Goal: Task Accomplishment & Management: Manage account settings

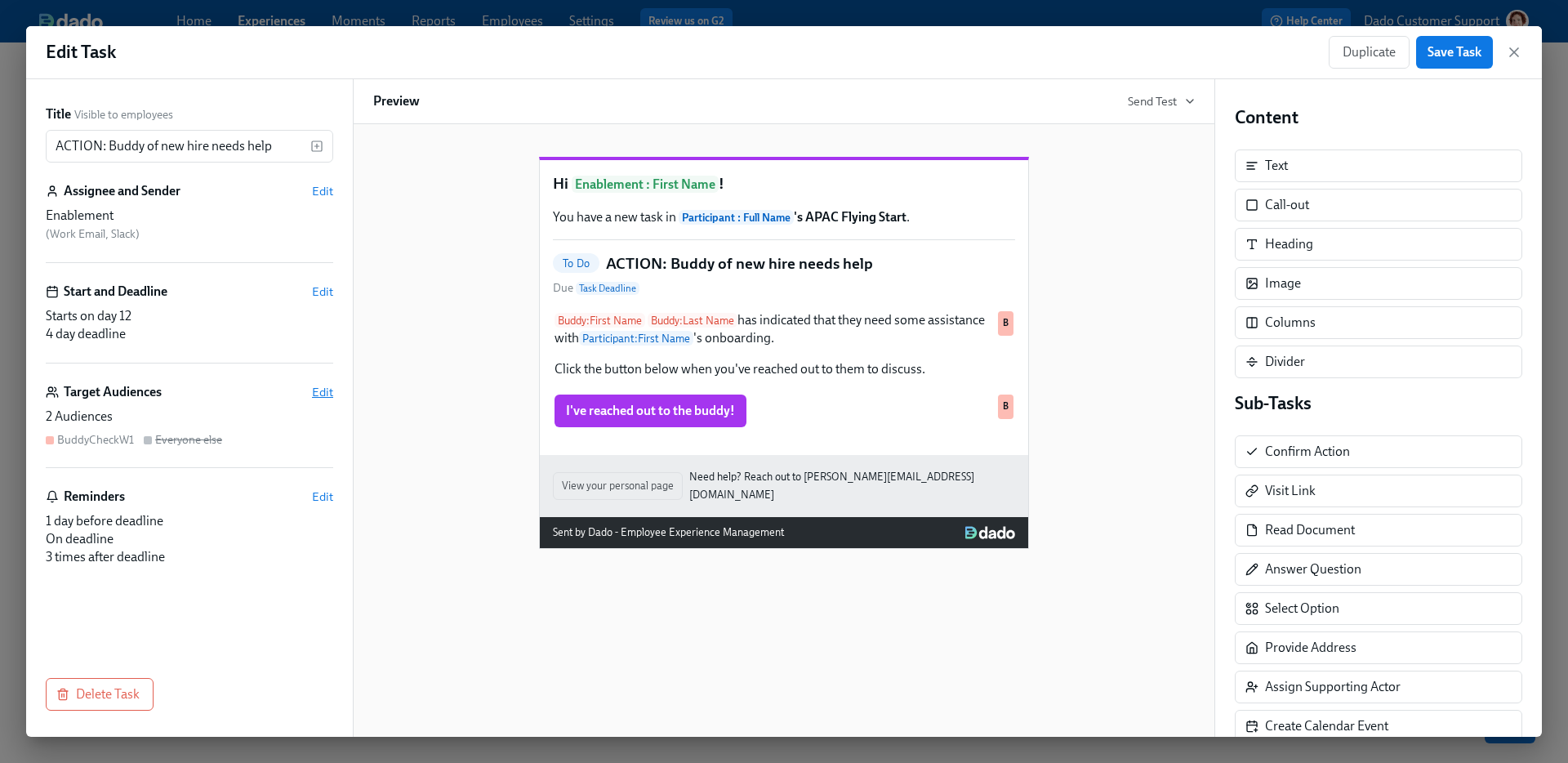
click at [325, 388] on span "Edit" at bounding box center [323, 391] width 21 height 16
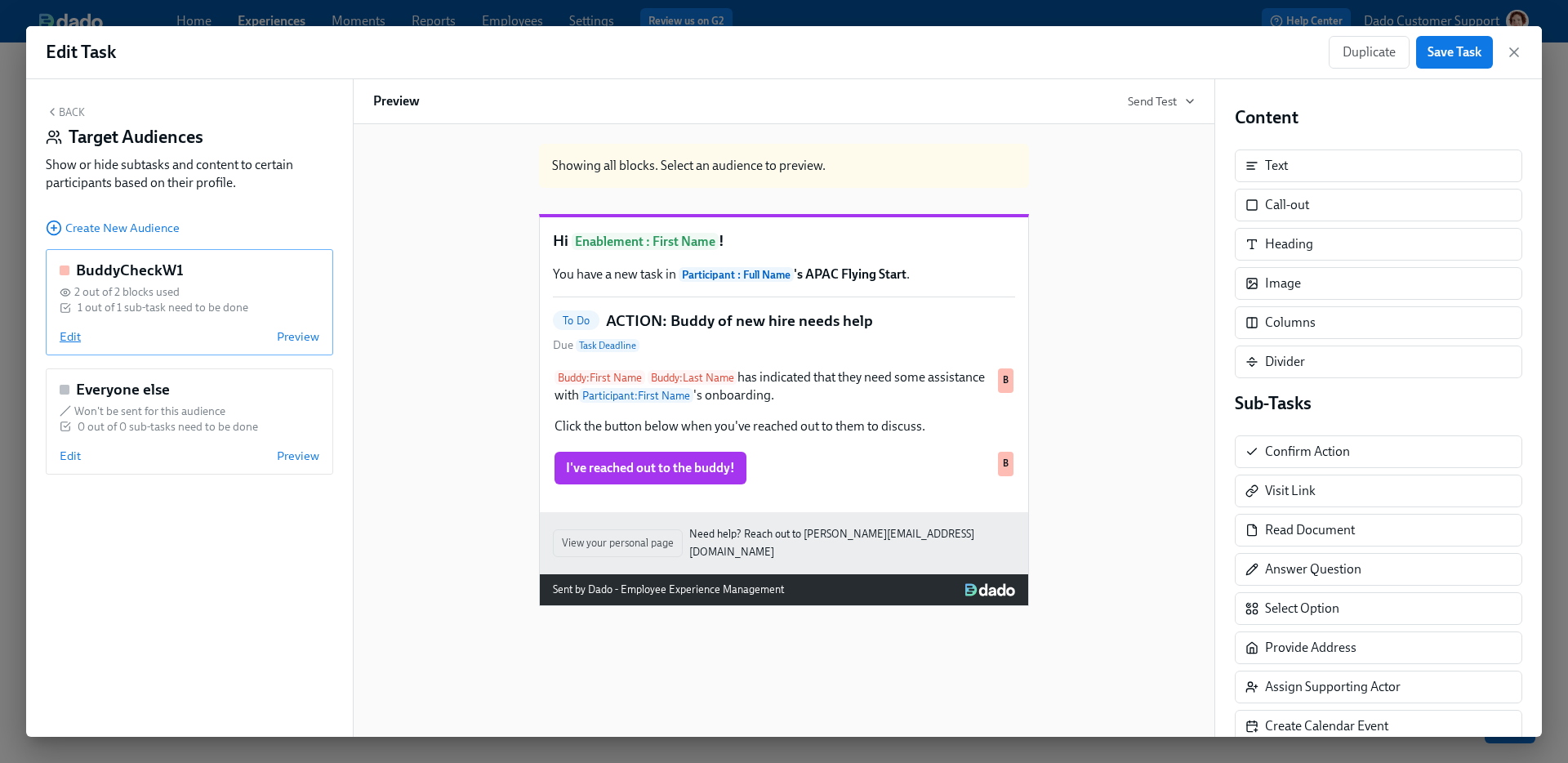
click at [64, 335] on span "Edit" at bounding box center [70, 336] width 21 height 16
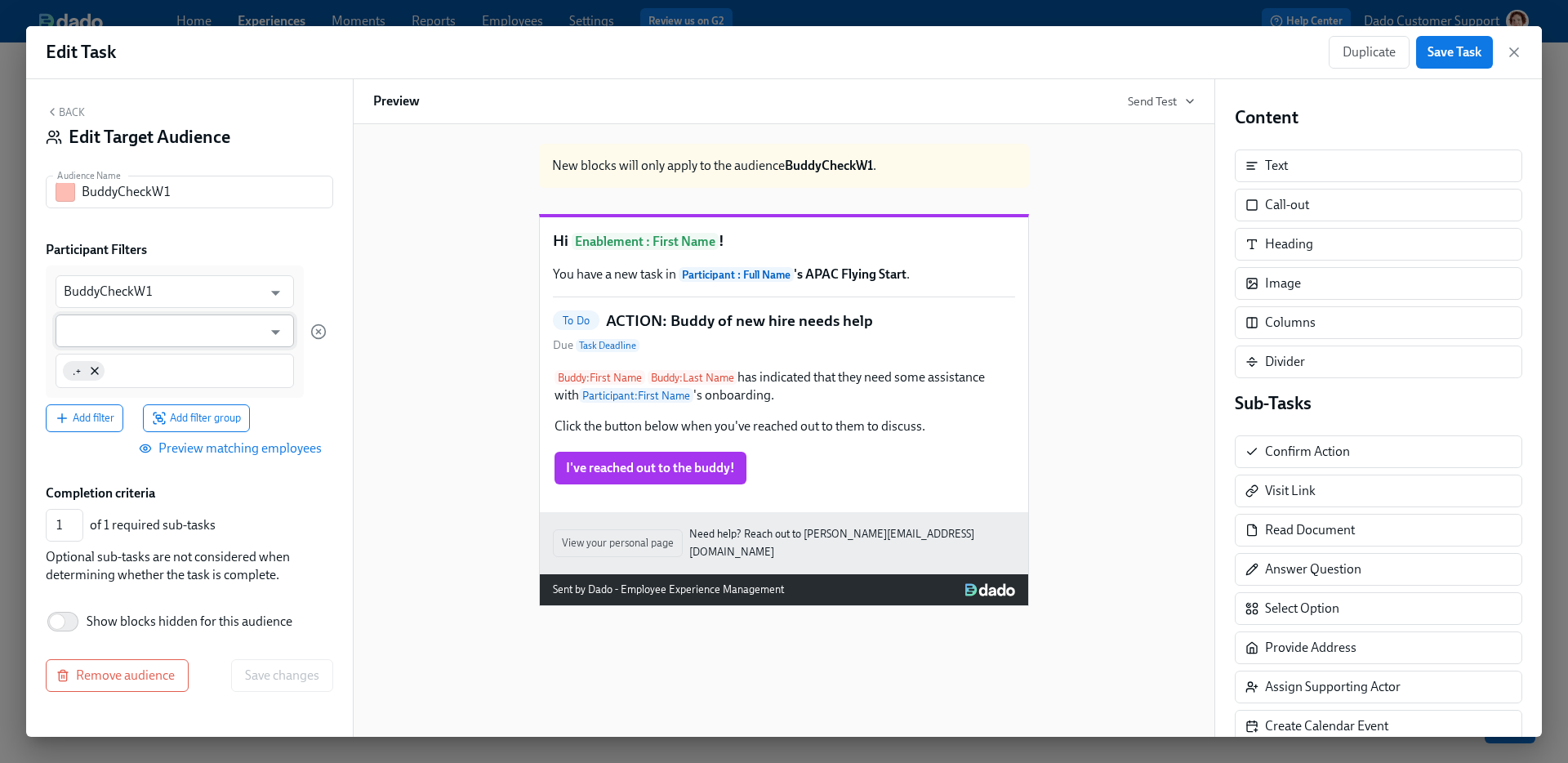
click at [73, 332] on input "text" at bounding box center [162, 331] width 198 height 33
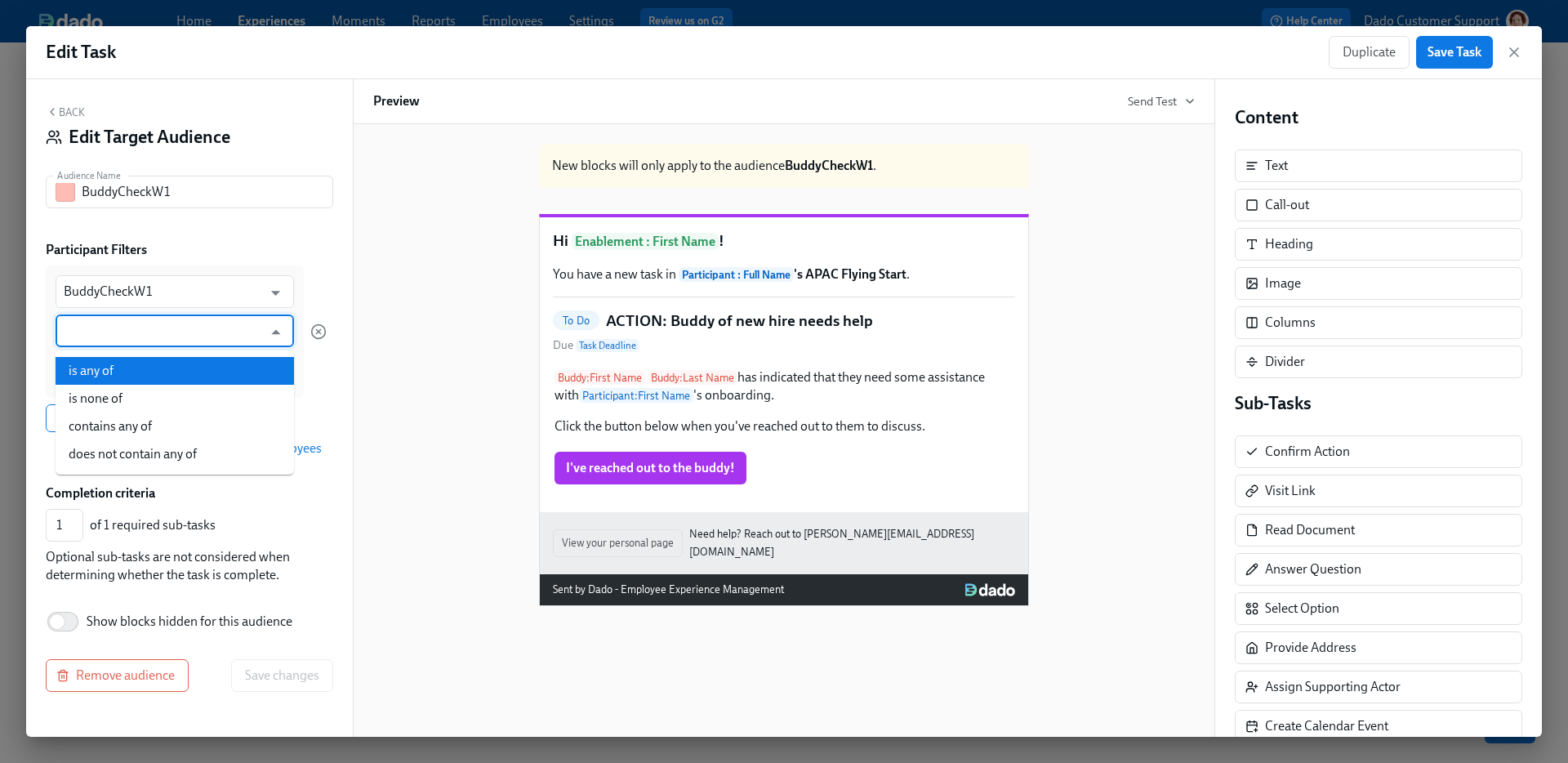
click at [85, 370] on li "is any of" at bounding box center [175, 370] width 238 height 28
type input "is any of"
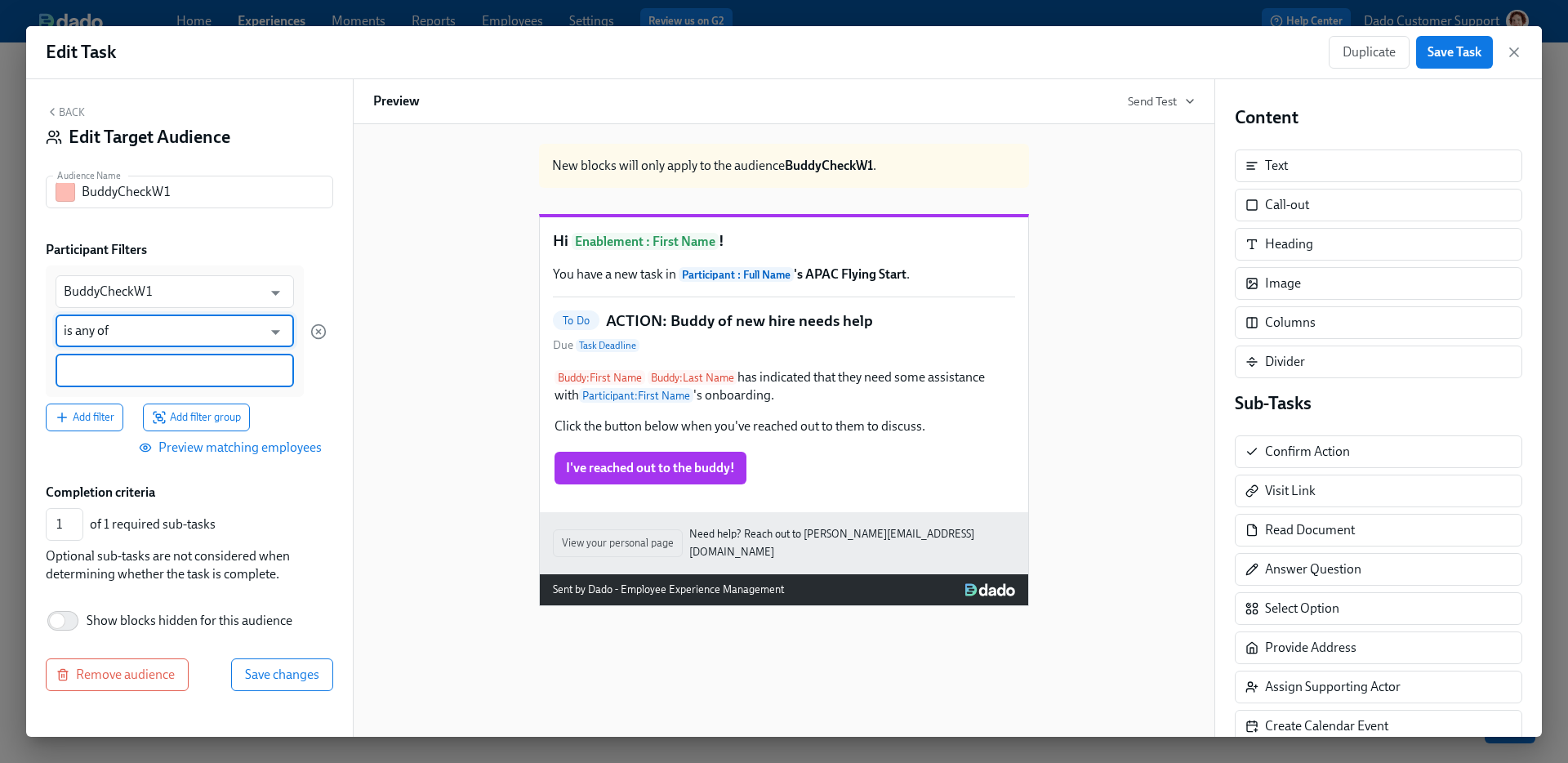
click at [80, 361] on input at bounding box center [174, 370] width 222 height 17
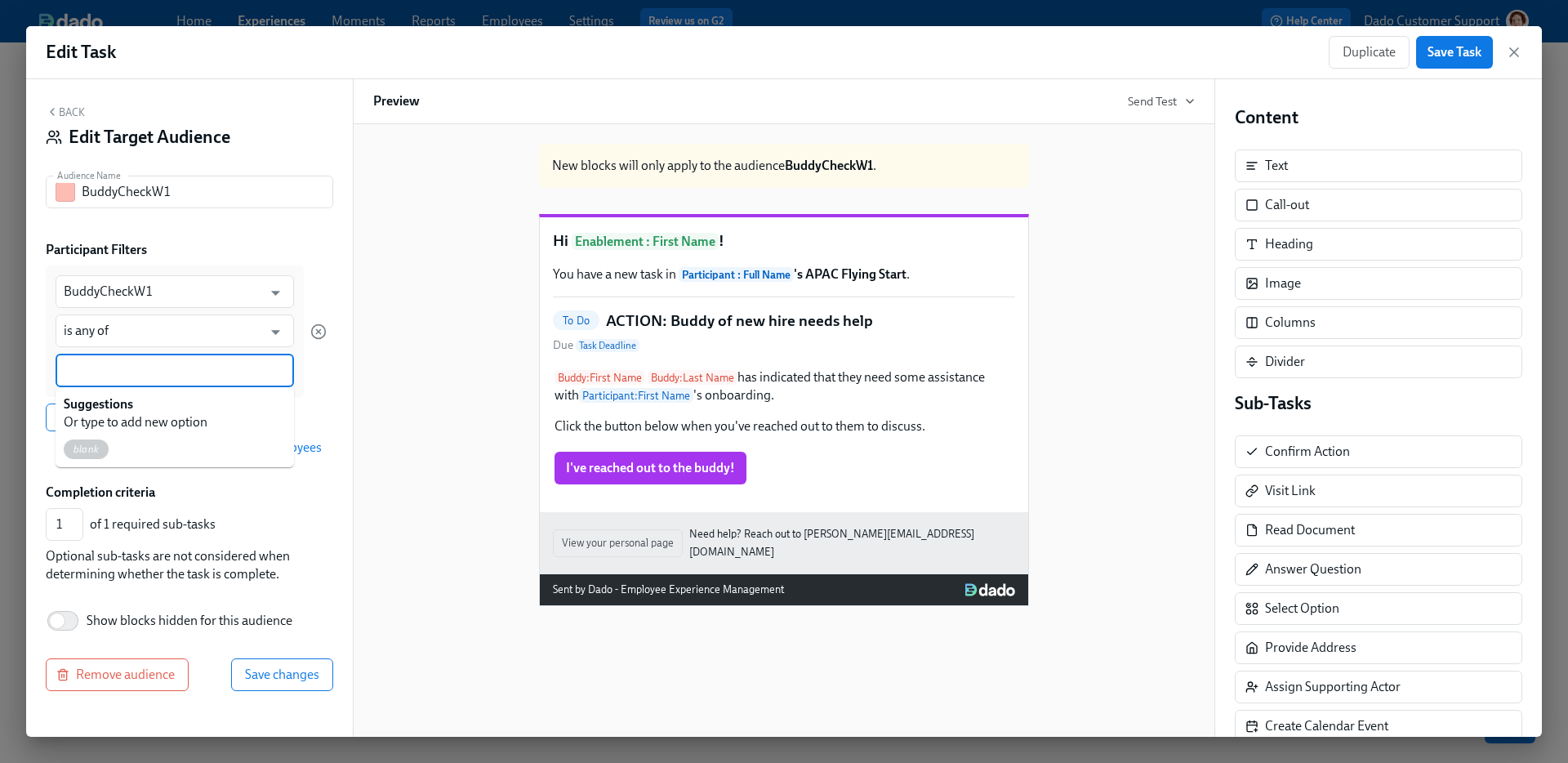
click at [79, 446] on span "blank" at bounding box center [86, 449] width 45 height 12
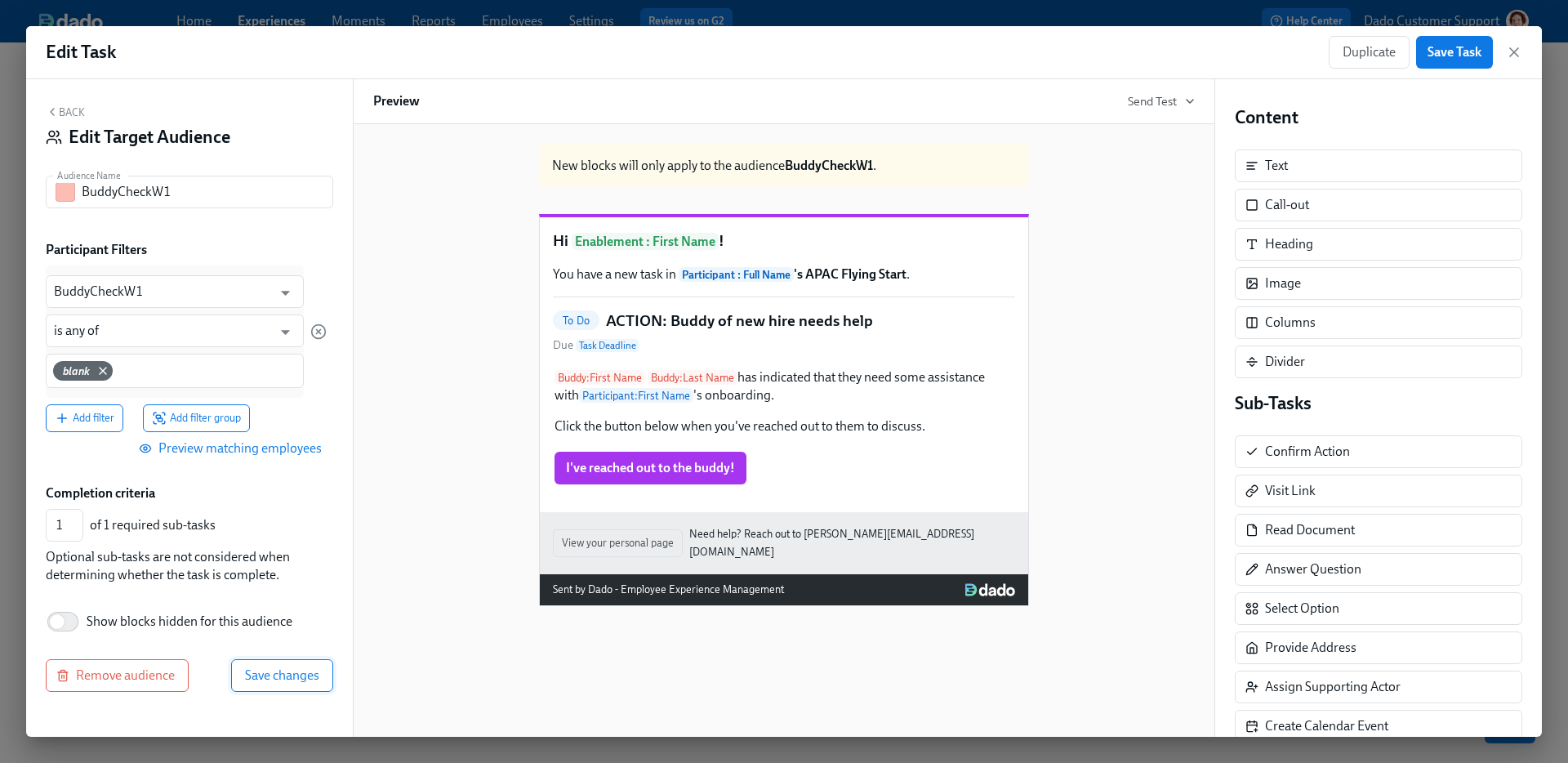
click at [267, 667] on span "Save changes" at bounding box center [282, 675] width 74 height 16
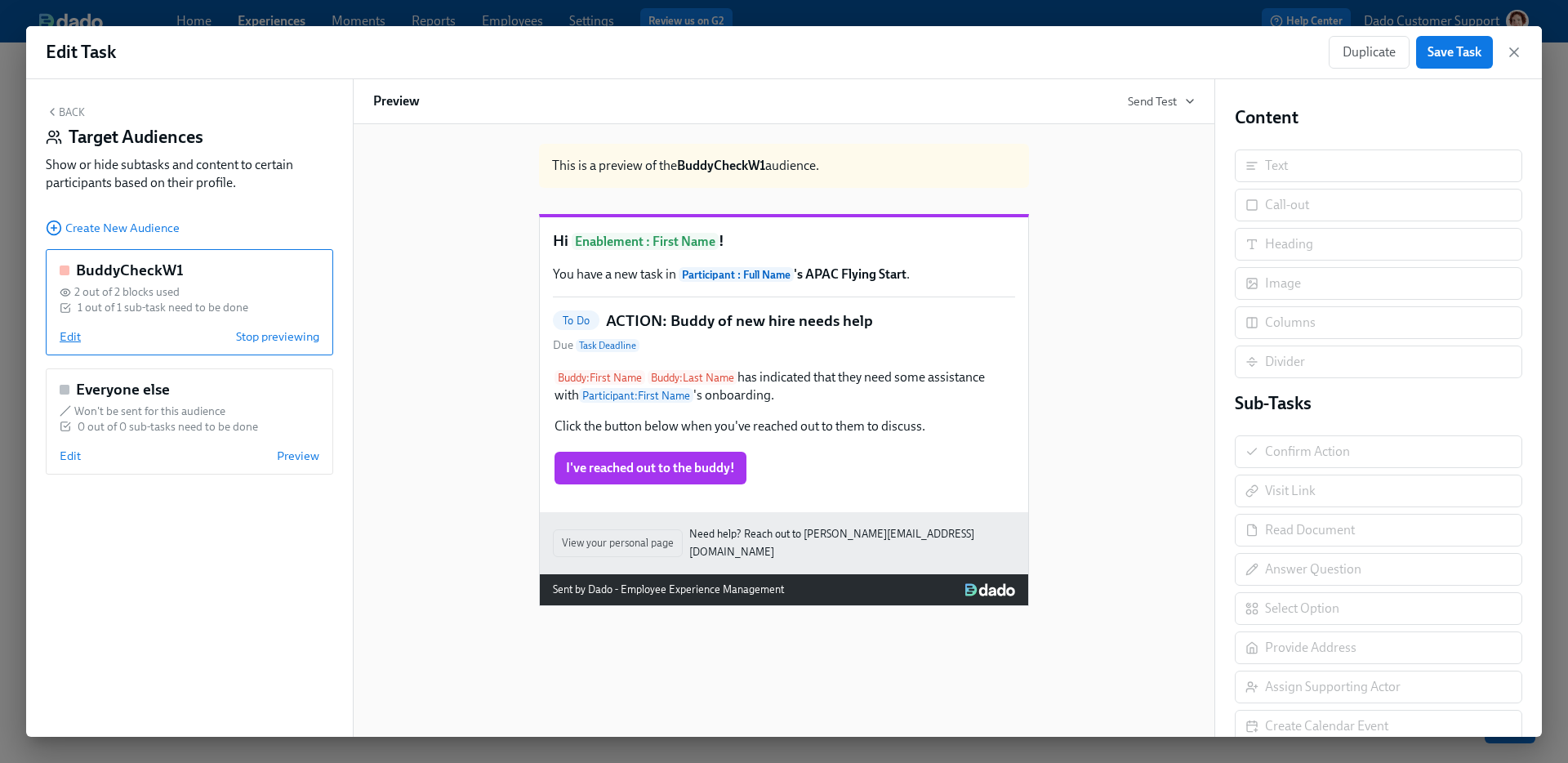
click at [70, 334] on span "Edit" at bounding box center [70, 336] width 21 height 16
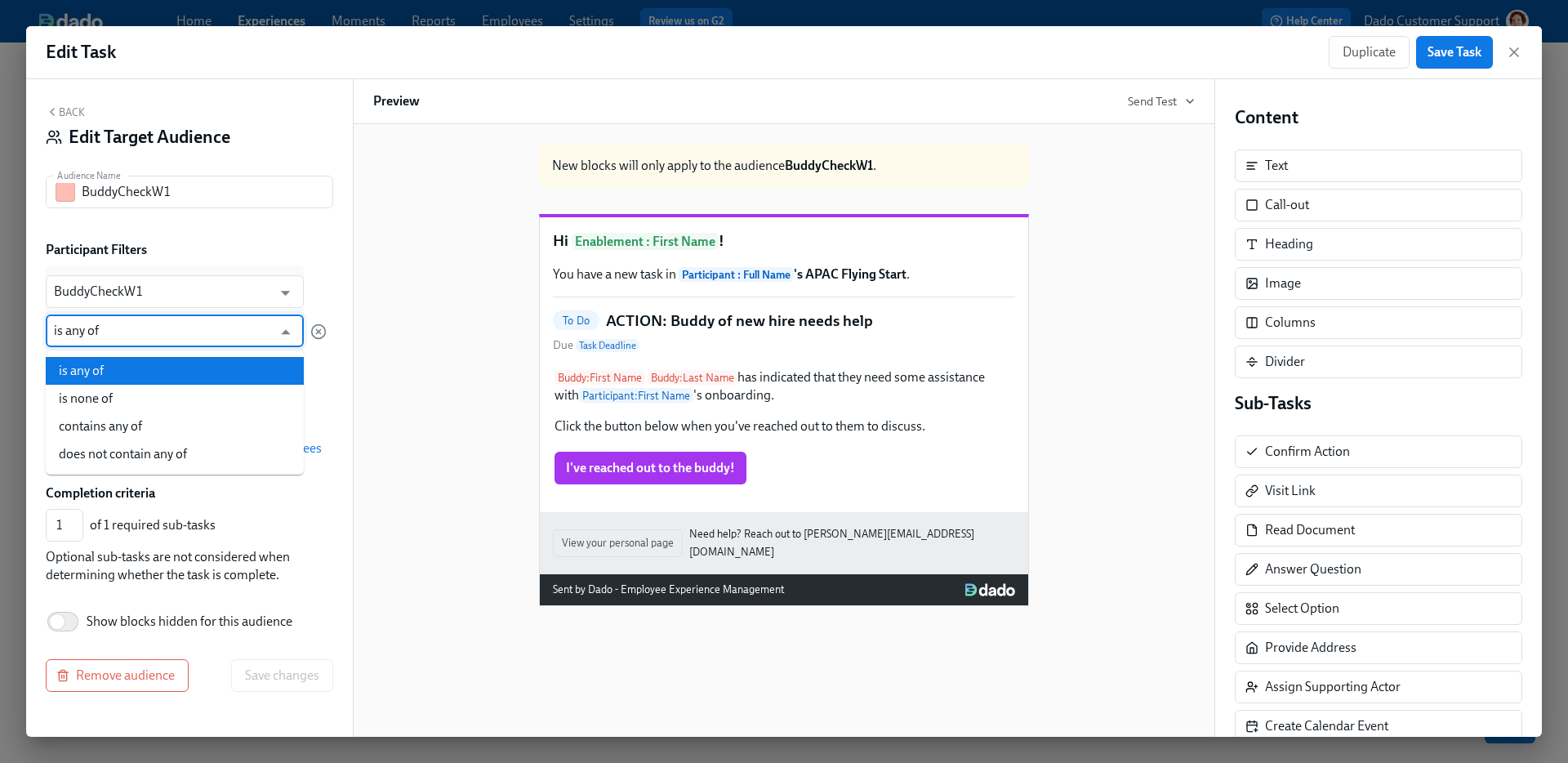
click at [79, 339] on input "is any of" at bounding box center [162, 331] width 218 height 33
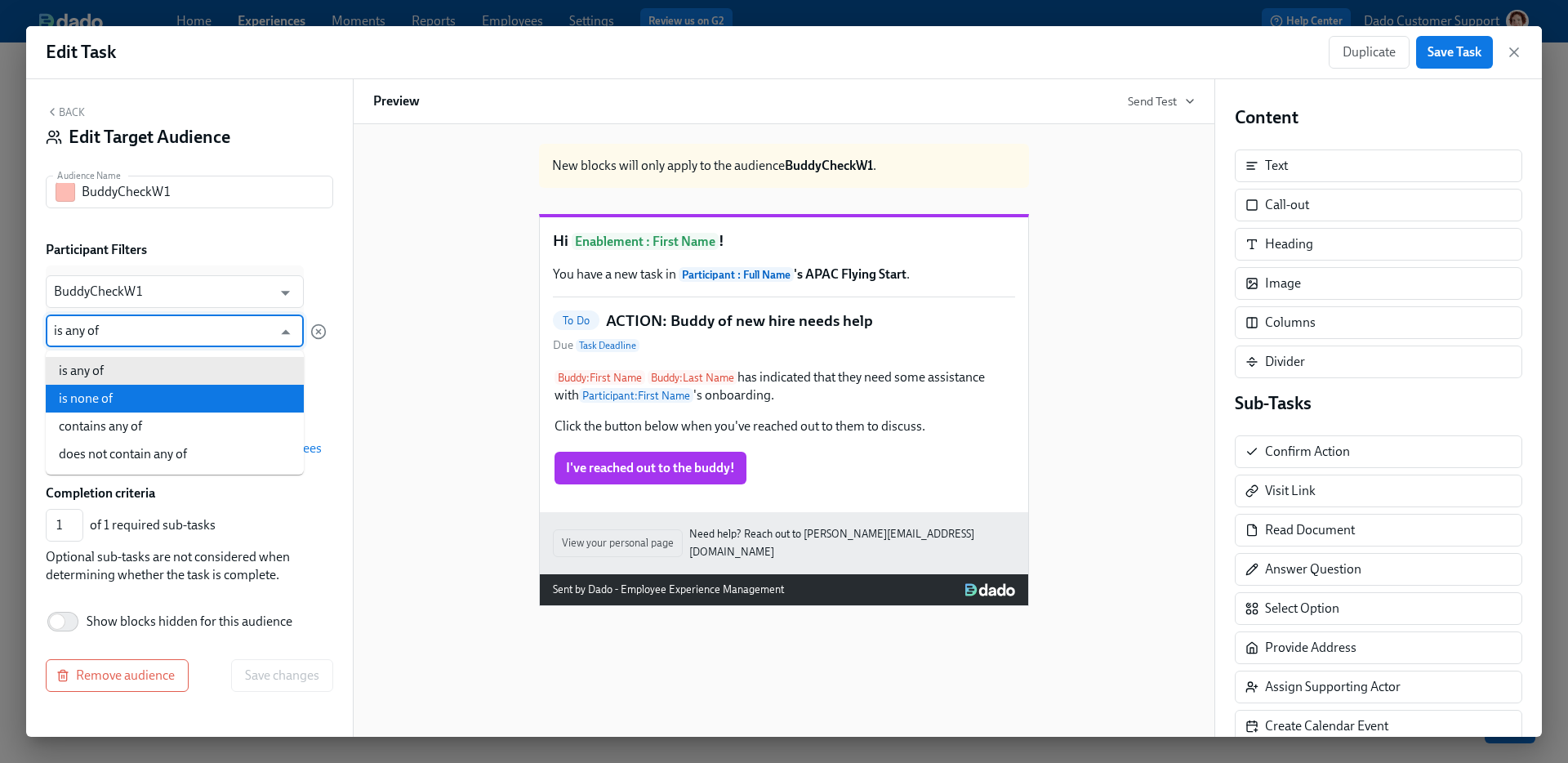
click at [86, 396] on li "is none of" at bounding box center [175, 398] width 258 height 28
type input "is none of"
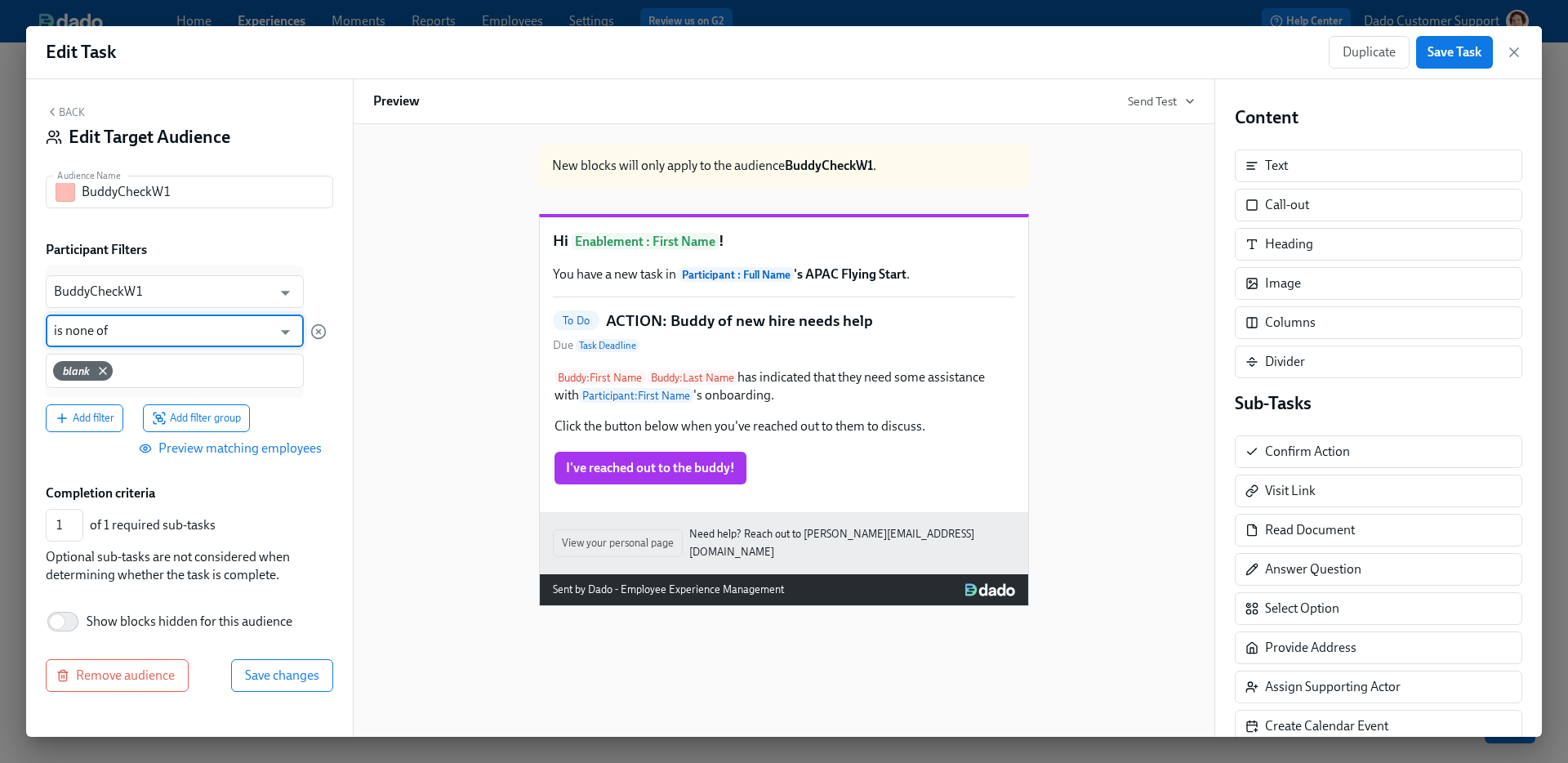
click at [253, 695] on div "Back Edit Target Audience Audience Name BuddyCheckW1 Audience Name Participant …" at bounding box center [189, 407] width 327 height 657
click at [269, 694] on div "Back Edit Target Audience Audience Name BuddyCheckW1 Audience Name Participant …" at bounding box center [189, 407] width 327 height 657
click at [264, 670] on span "Save changes" at bounding box center [282, 675] width 74 height 16
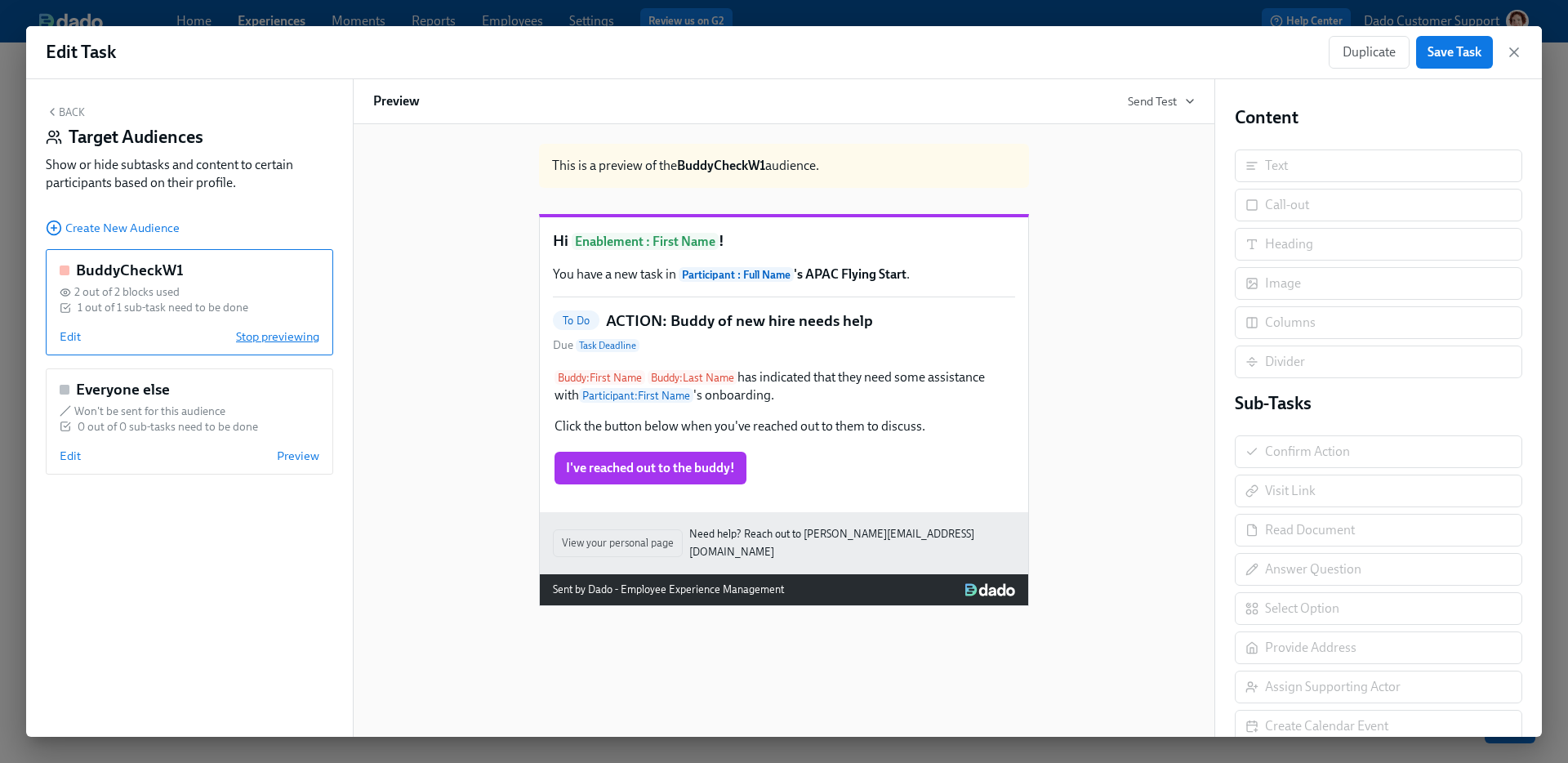
click at [292, 334] on span "Stop previewing" at bounding box center [278, 336] width 84 height 16
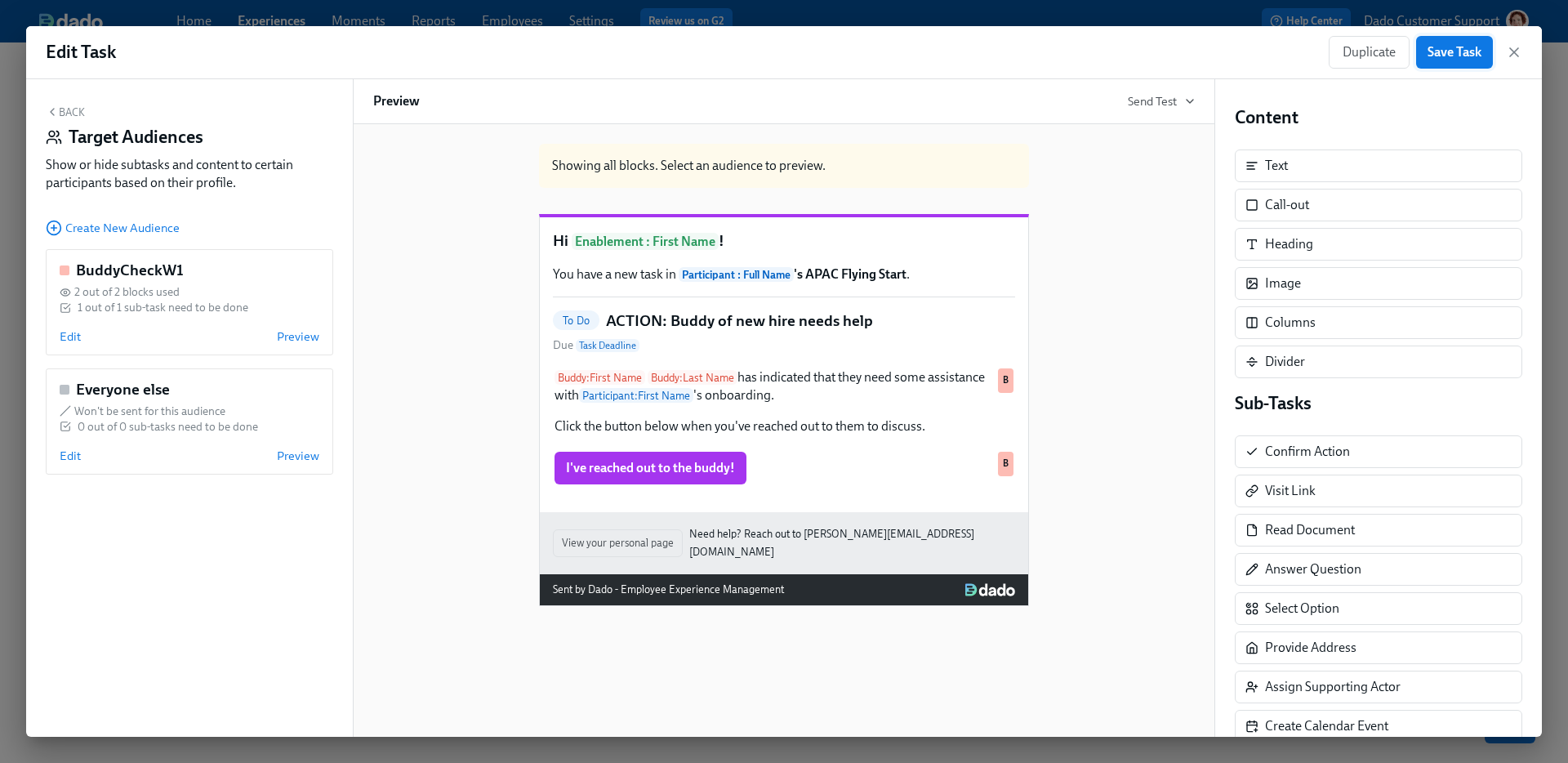
click at [1456, 47] on span "Save Task" at bounding box center [1454, 52] width 54 height 16
click at [61, 106] on button "Back" at bounding box center [65, 112] width 39 height 13
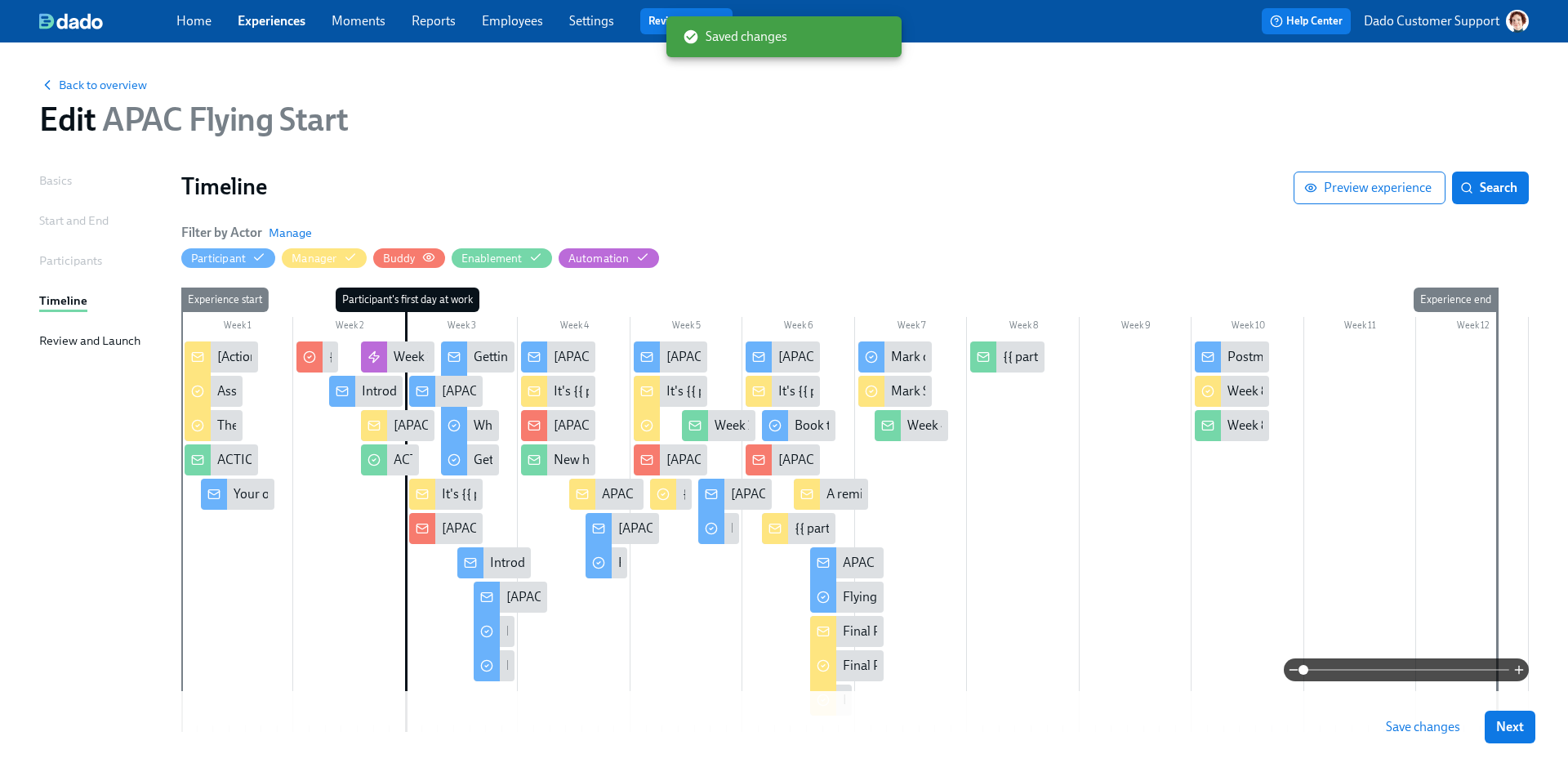
click at [427, 256] on circle "button" at bounding box center [428, 257] width 3 height 3
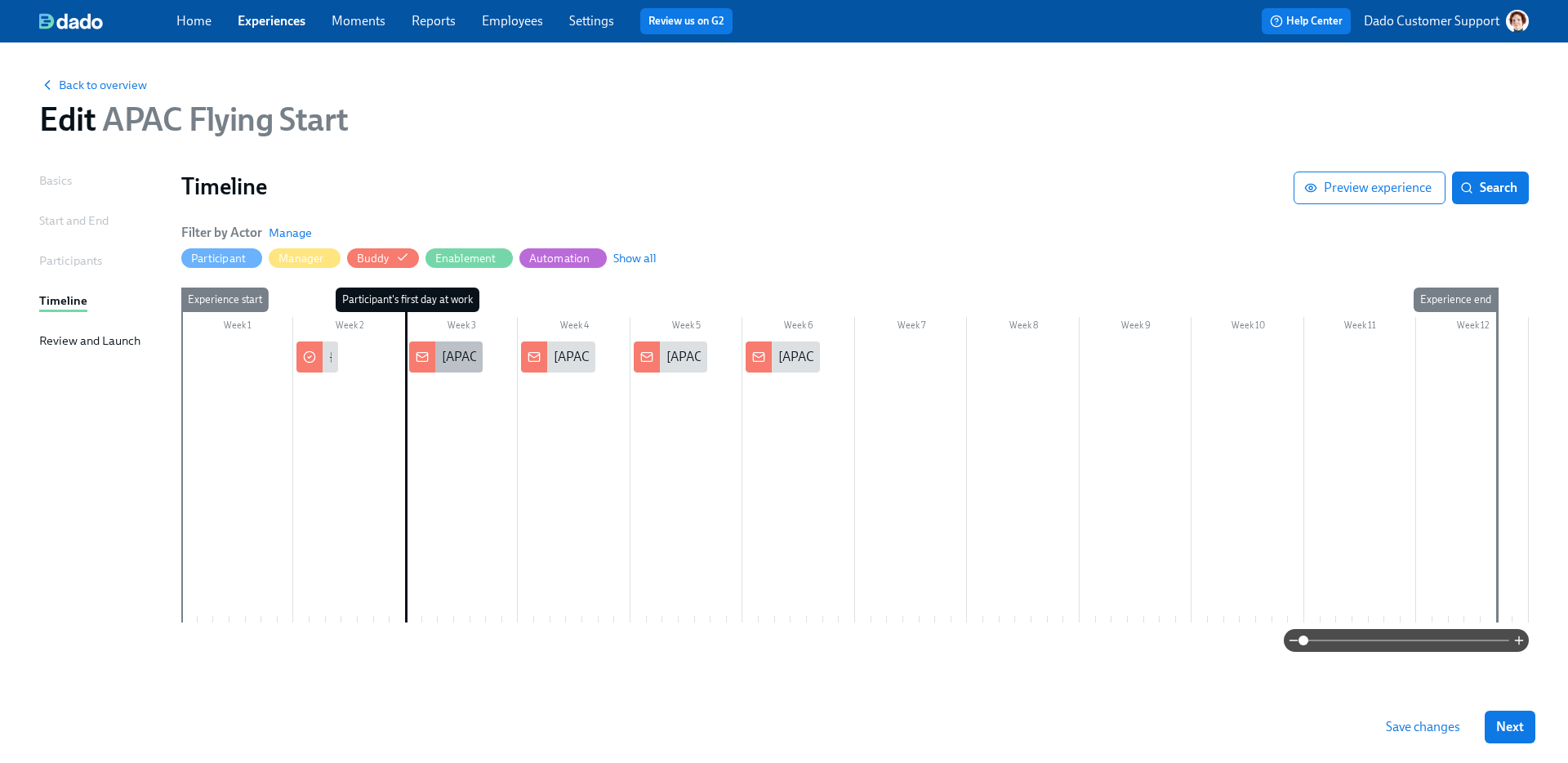
click at [461, 360] on div "[APAC Flying Start] {{ buddy.firstName }}, it's {{ participant.firstName }}'s f…" at bounding box center [669, 357] width 454 height 18
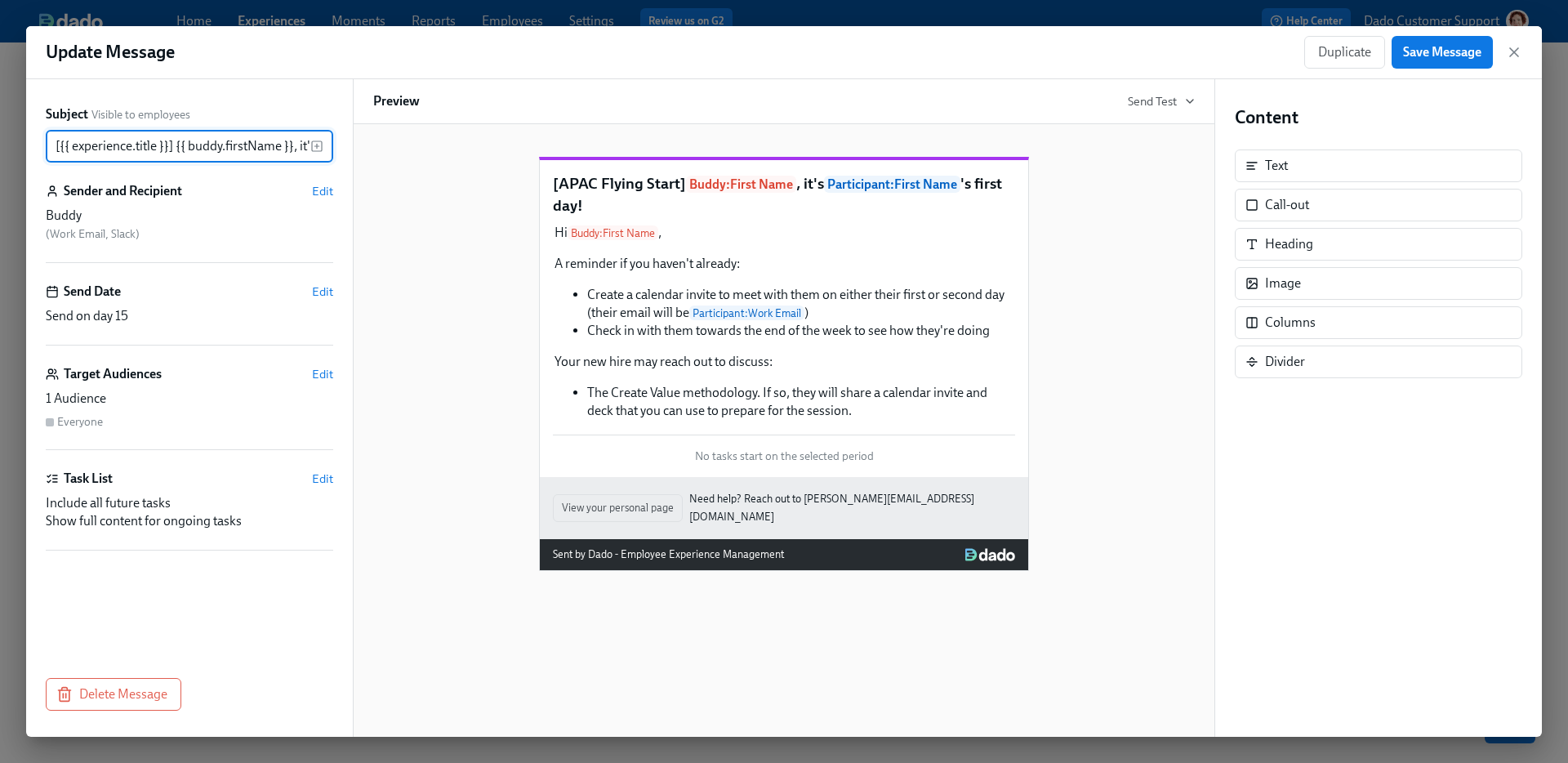
scroll to position [0, 217]
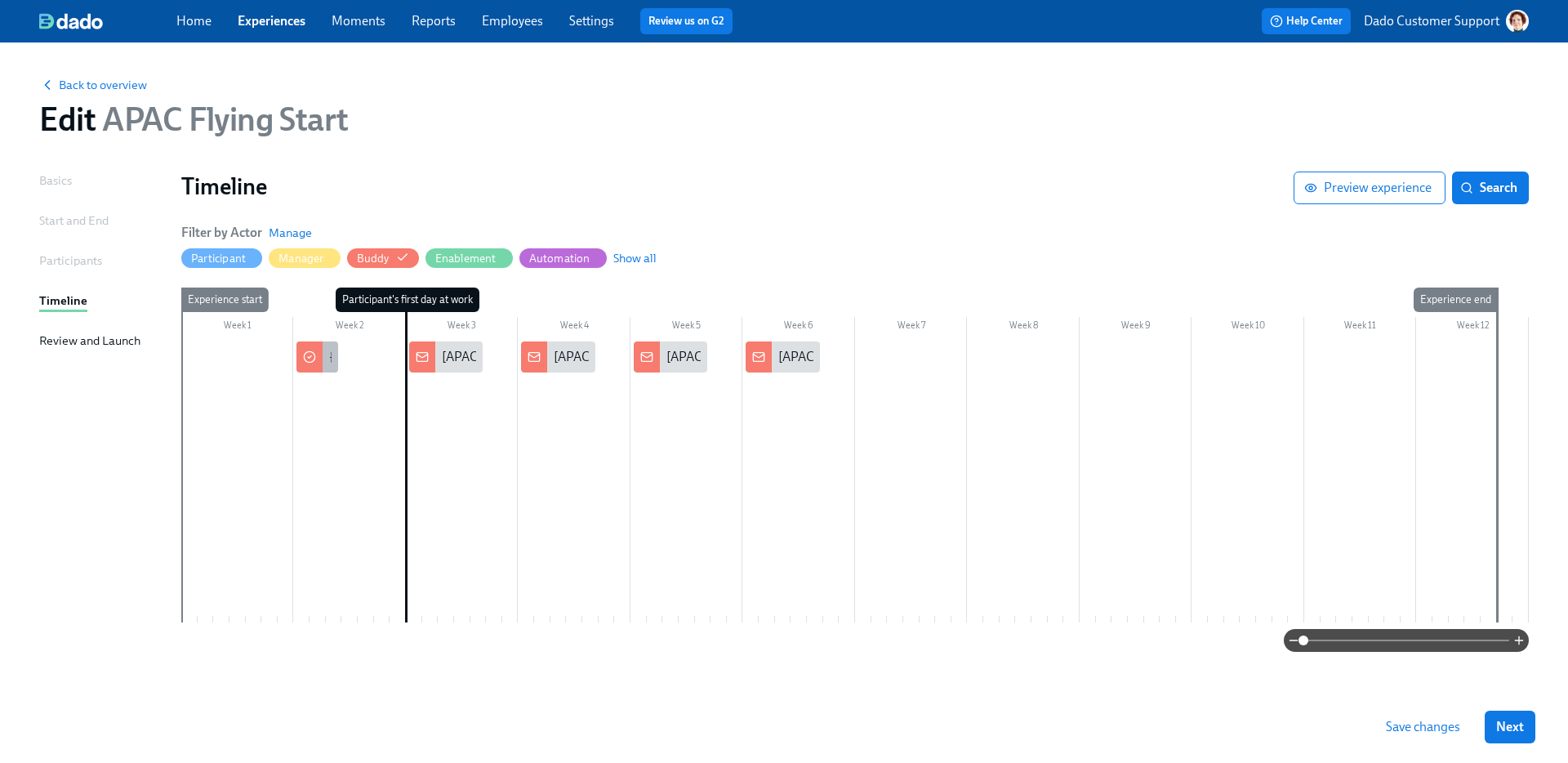
click at [321, 357] on div at bounding box center [308, 357] width 26 height 31
click at [257, 256] on icon "button" at bounding box center [259, 258] width 13 height 13
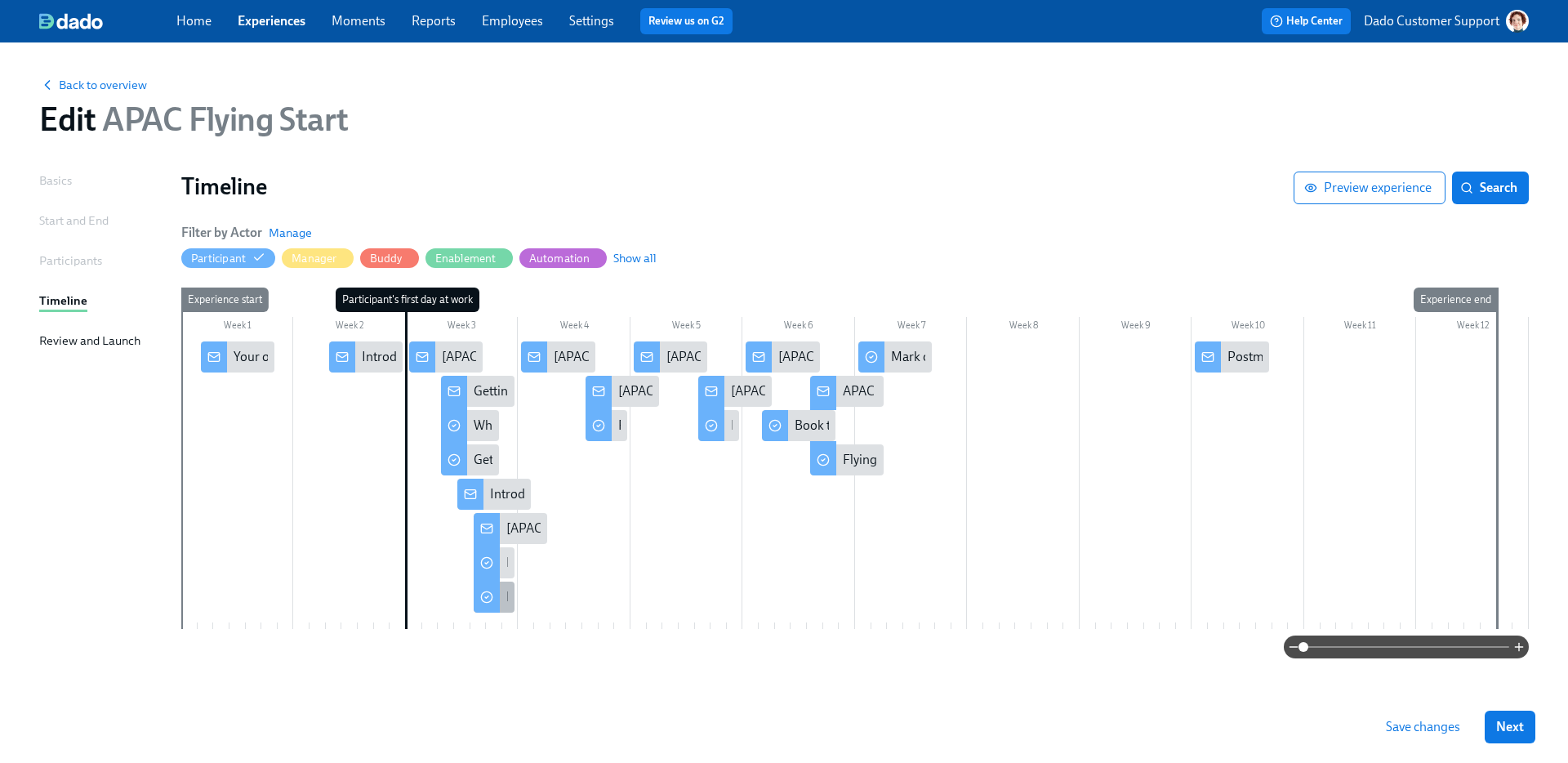
click at [498, 600] on div at bounding box center [486, 596] width 26 height 35
click at [491, 559] on circle at bounding box center [486, 562] width 11 height 11
click at [474, 452] on div "Getting on the front foot in your socials" at bounding box center [581, 459] width 215 height 18
click at [481, 424] on div "When do you do your best work?" at bounding box center [564, 425] width 181 height 18
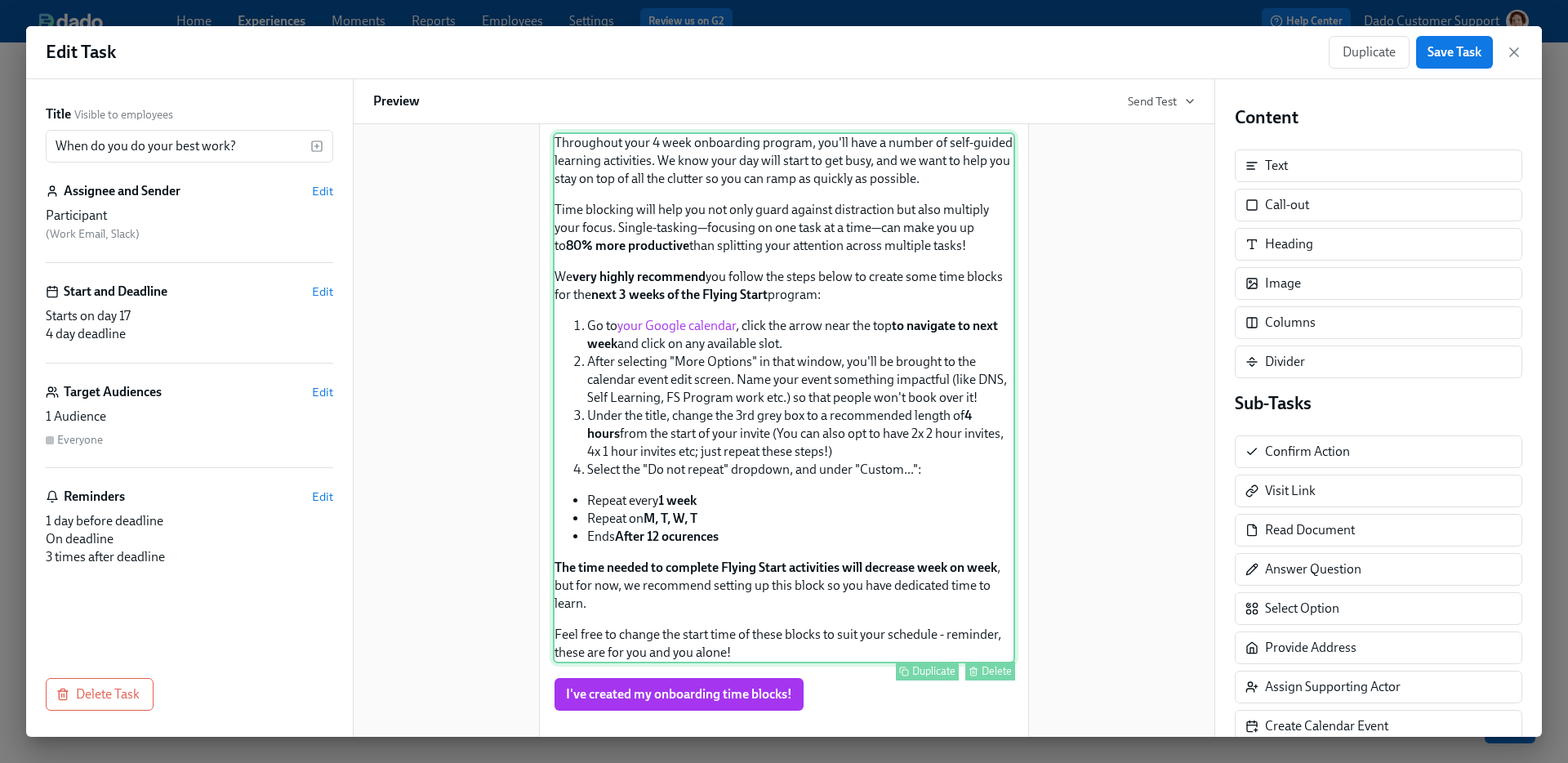
scroll to position [322, 0]
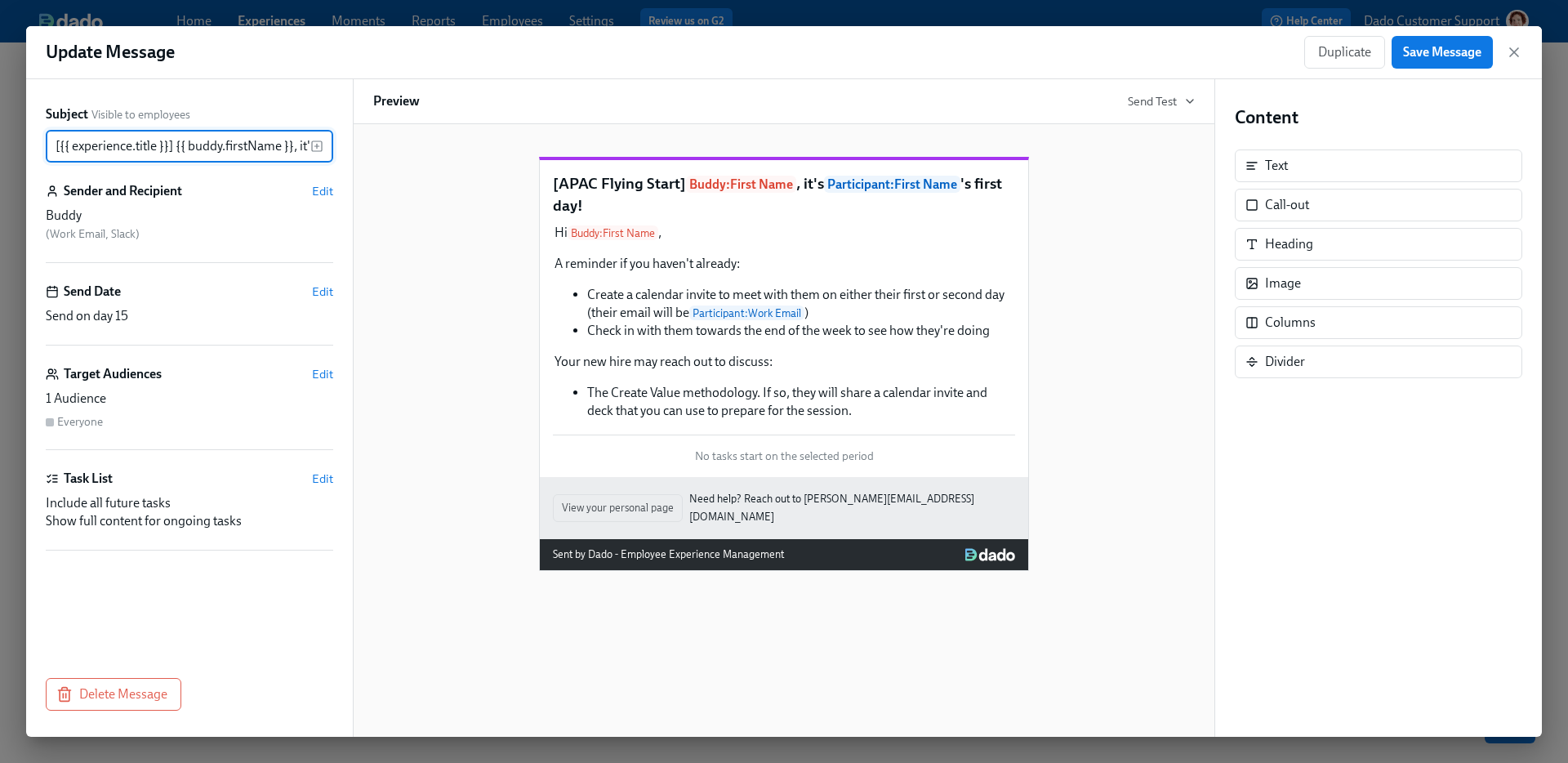
scroll to position [0, 217]
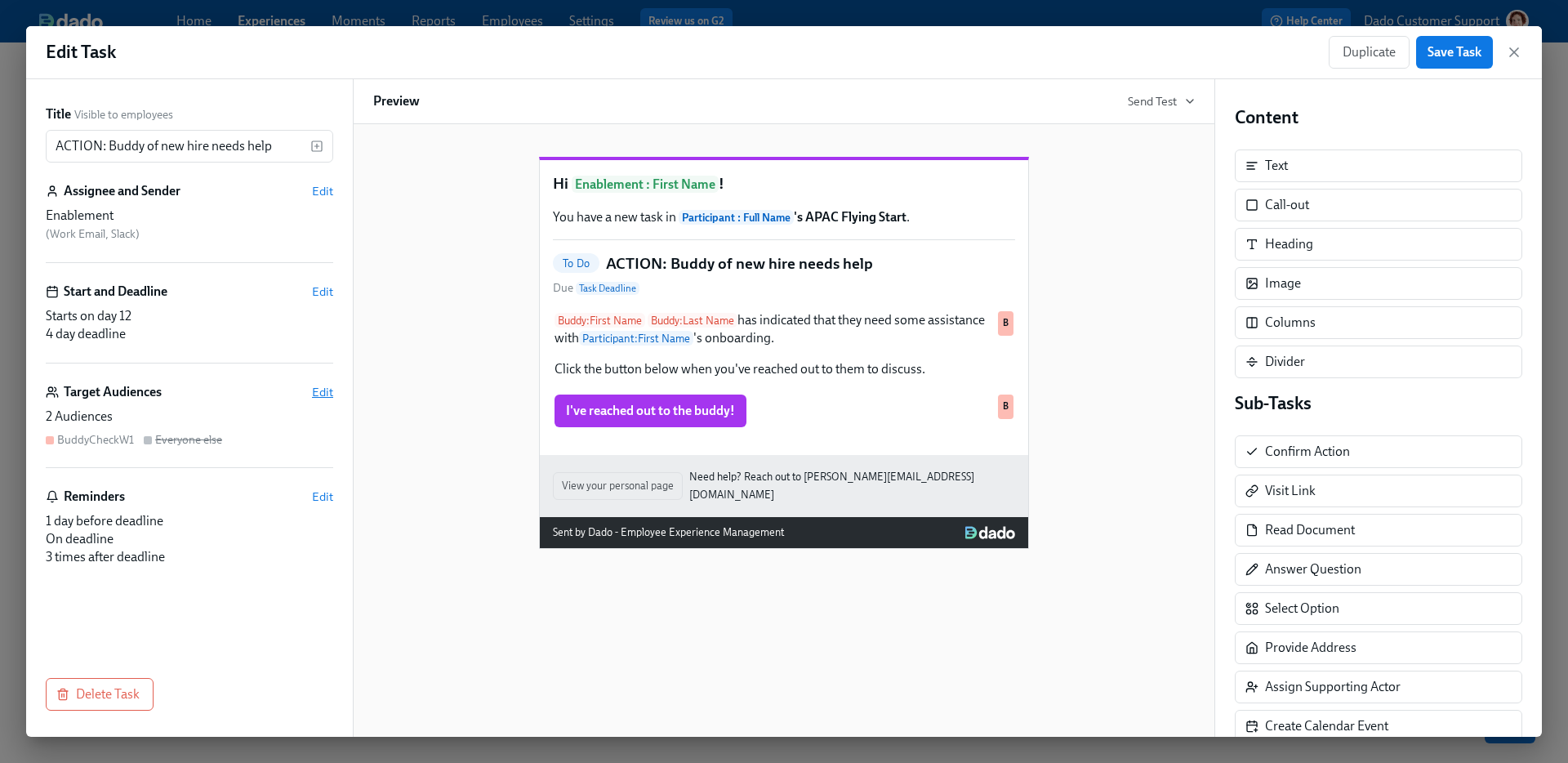
click at [329, 388] on span "Edit" at bounding box center [323, 391] width 21 height 16
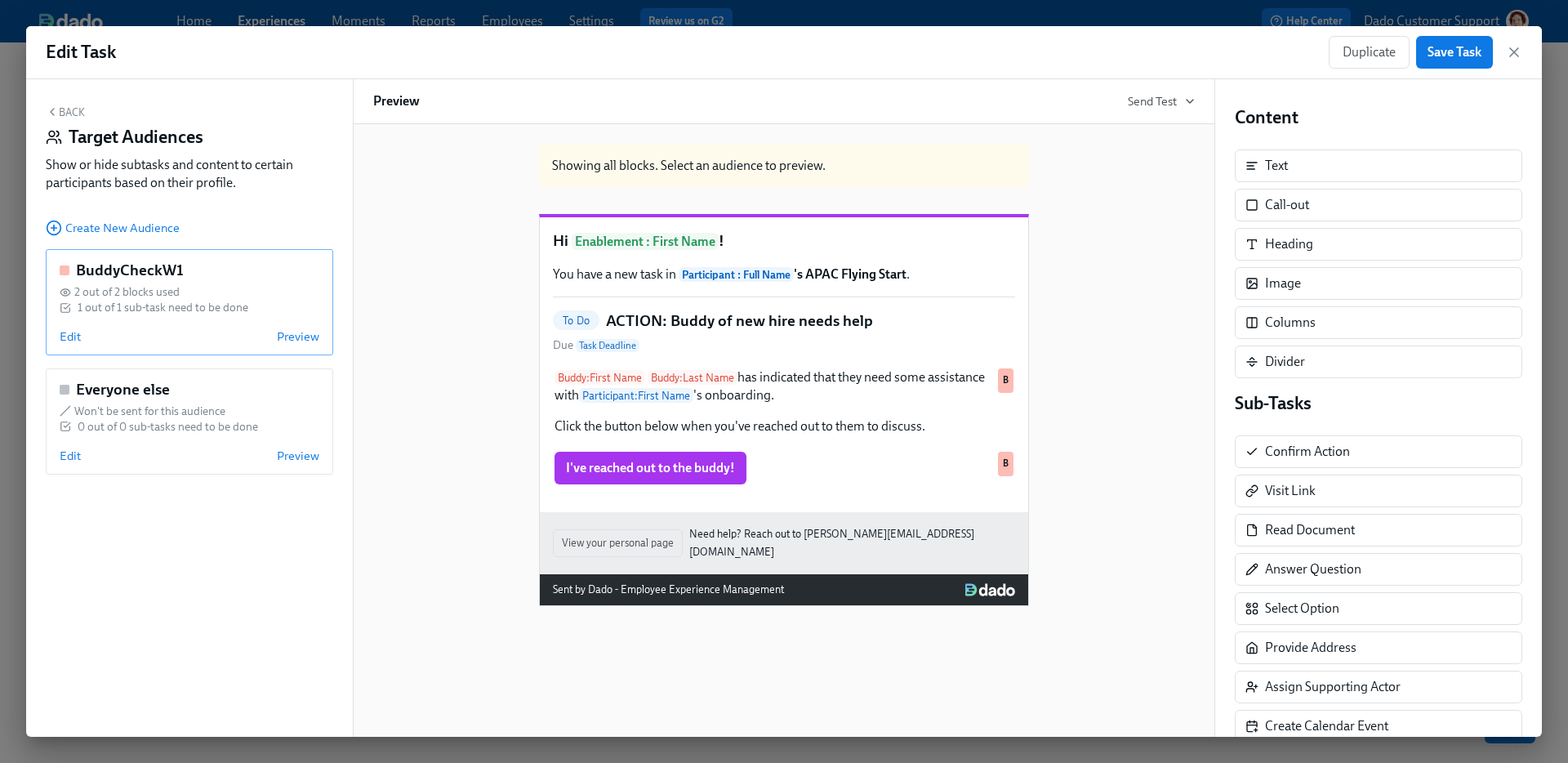
click at [89, 331] on div "Edit Preview" at bounding box center [189, 336] width 259 height 16
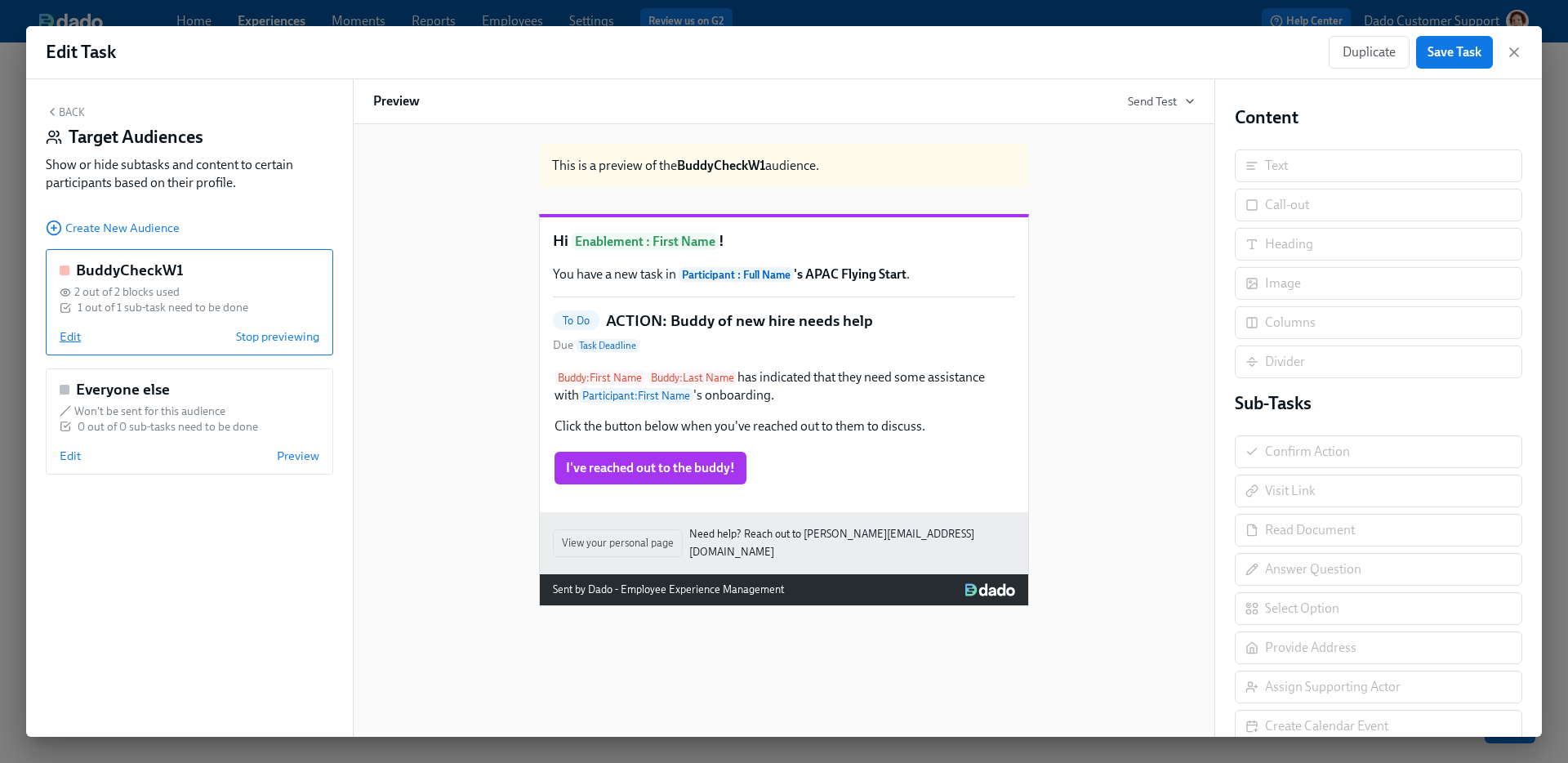
click at [72, 333] on span "Edit" at bounding box center [70, 336] width 21 height 16
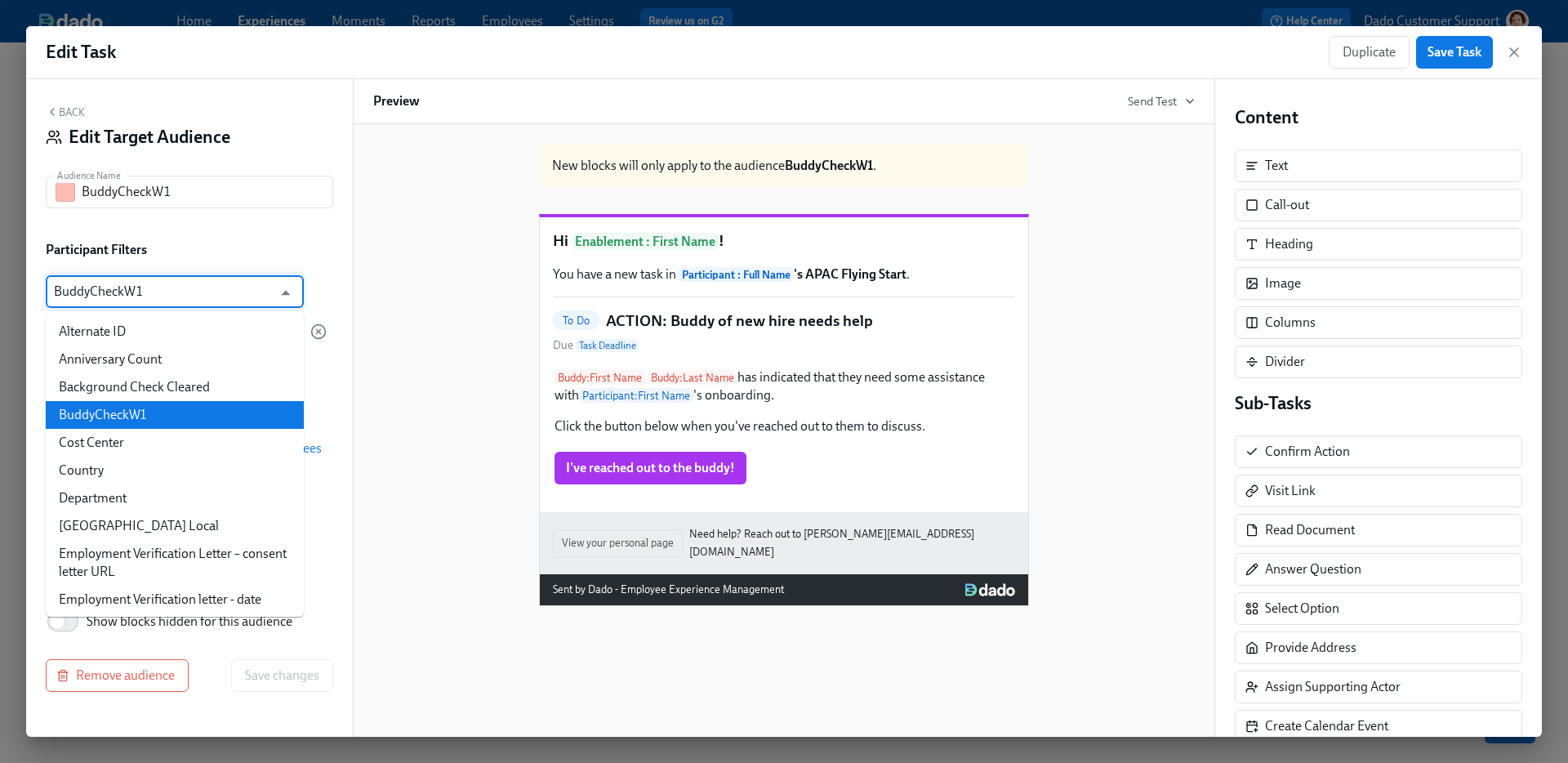
drag, startPoint x: 110, startPoint y: 287, endPoint x: 39, endPoint y: 287, distance: 71.0
click at [39, 287] on div "Back Edit Target Audience Audience Name BuddyCheckW1 Audience Name Participant …" at bounding box center [189, 407] width 327 height 657
click at [247, 131] on div "Edit Target Audience" at bounding box center [189, 136] width 287 height 24
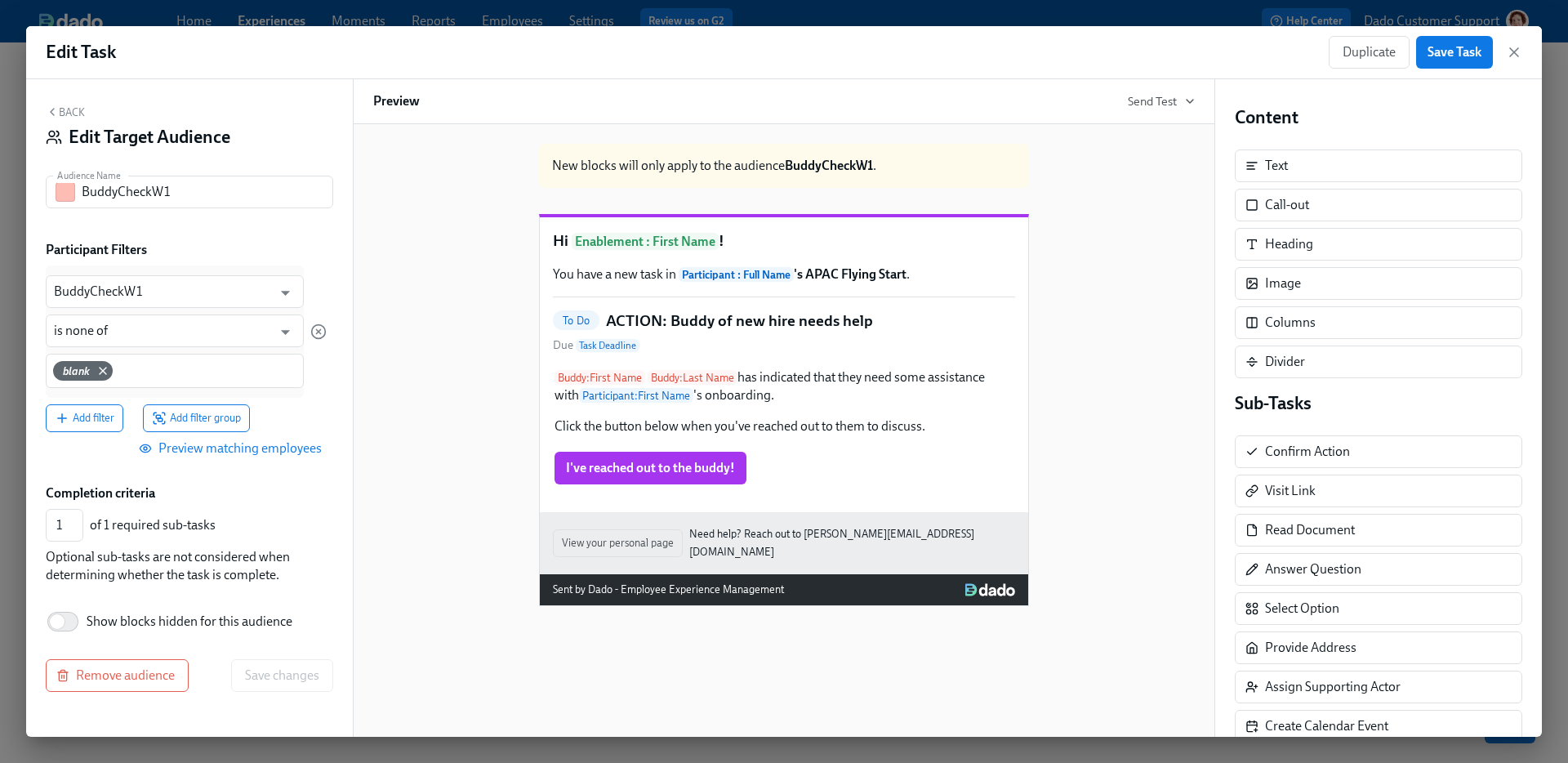
click at [63, 114] on button "Back" at bounding box center [65, 112] width 39 height 13
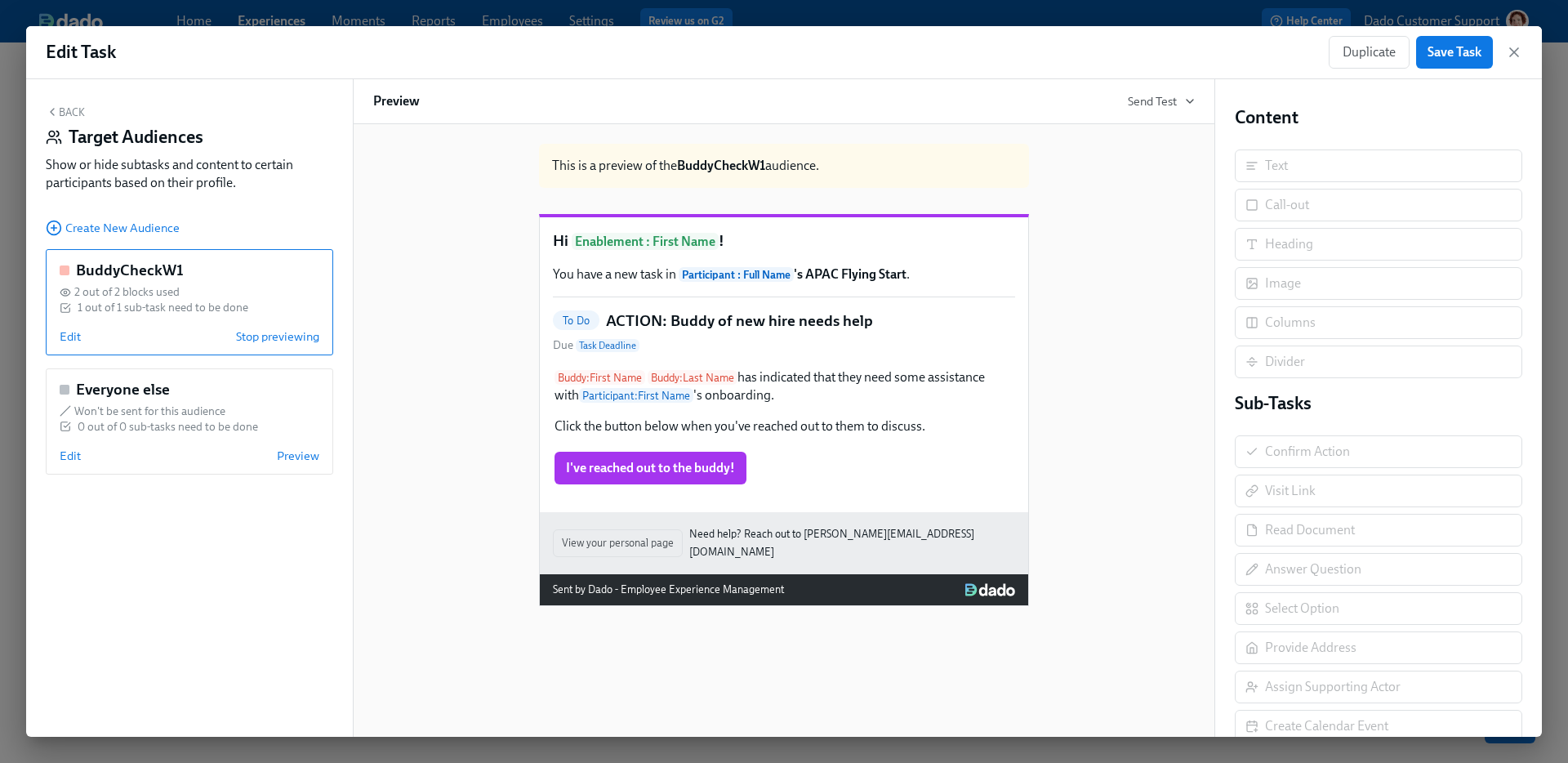
click at [71, 120] on div "Back Target Audiences Show or hide subtasks and content to certain participants…" at bounding box center [189, 152] width 287 height 93
click at [69, 106] on button "Back" at bounding box center [65, 112] width 39 height 13
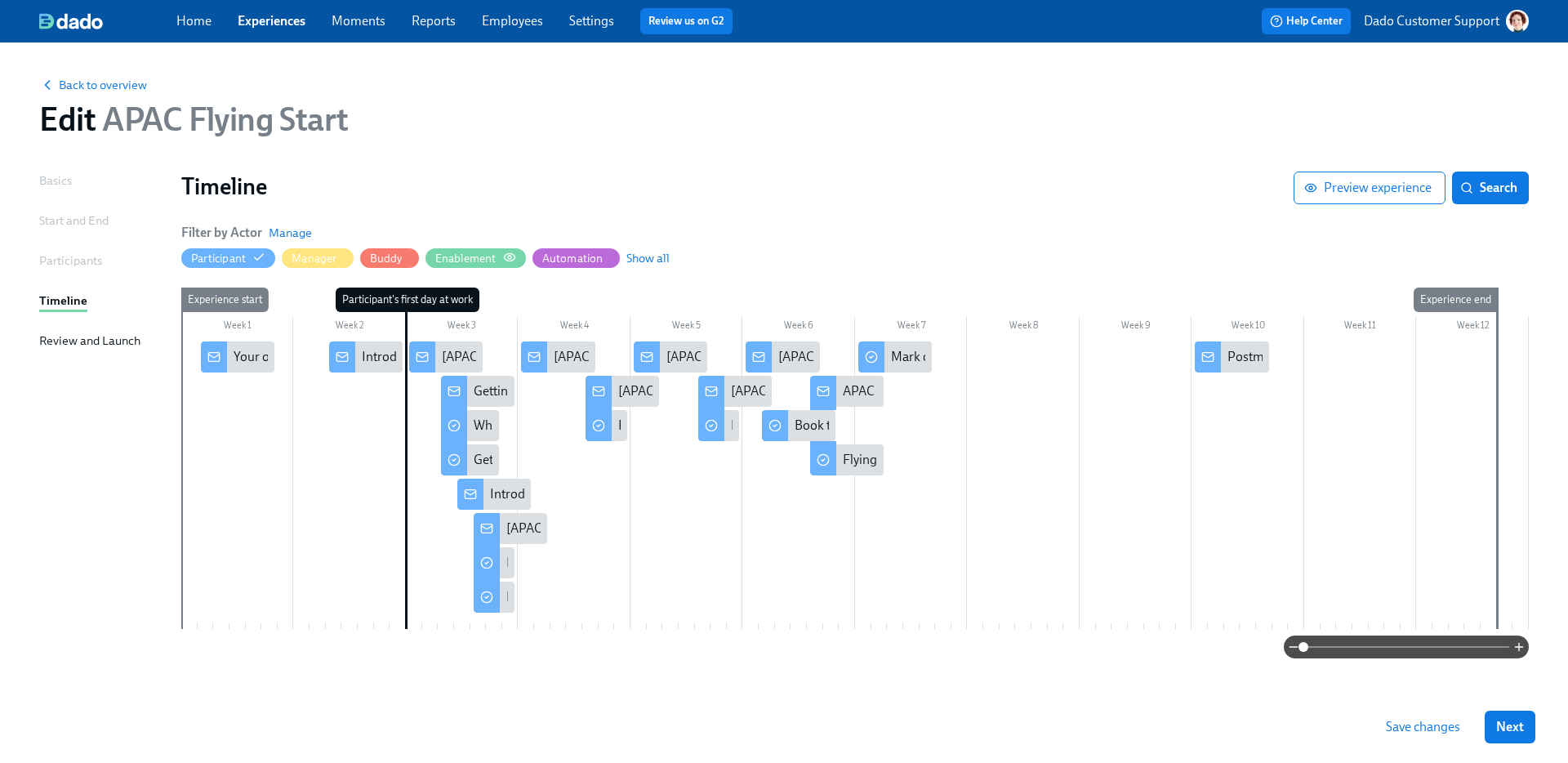
click at [501, 256] on div "Enablement" at bounding box center [476, 258] width 81 height 15
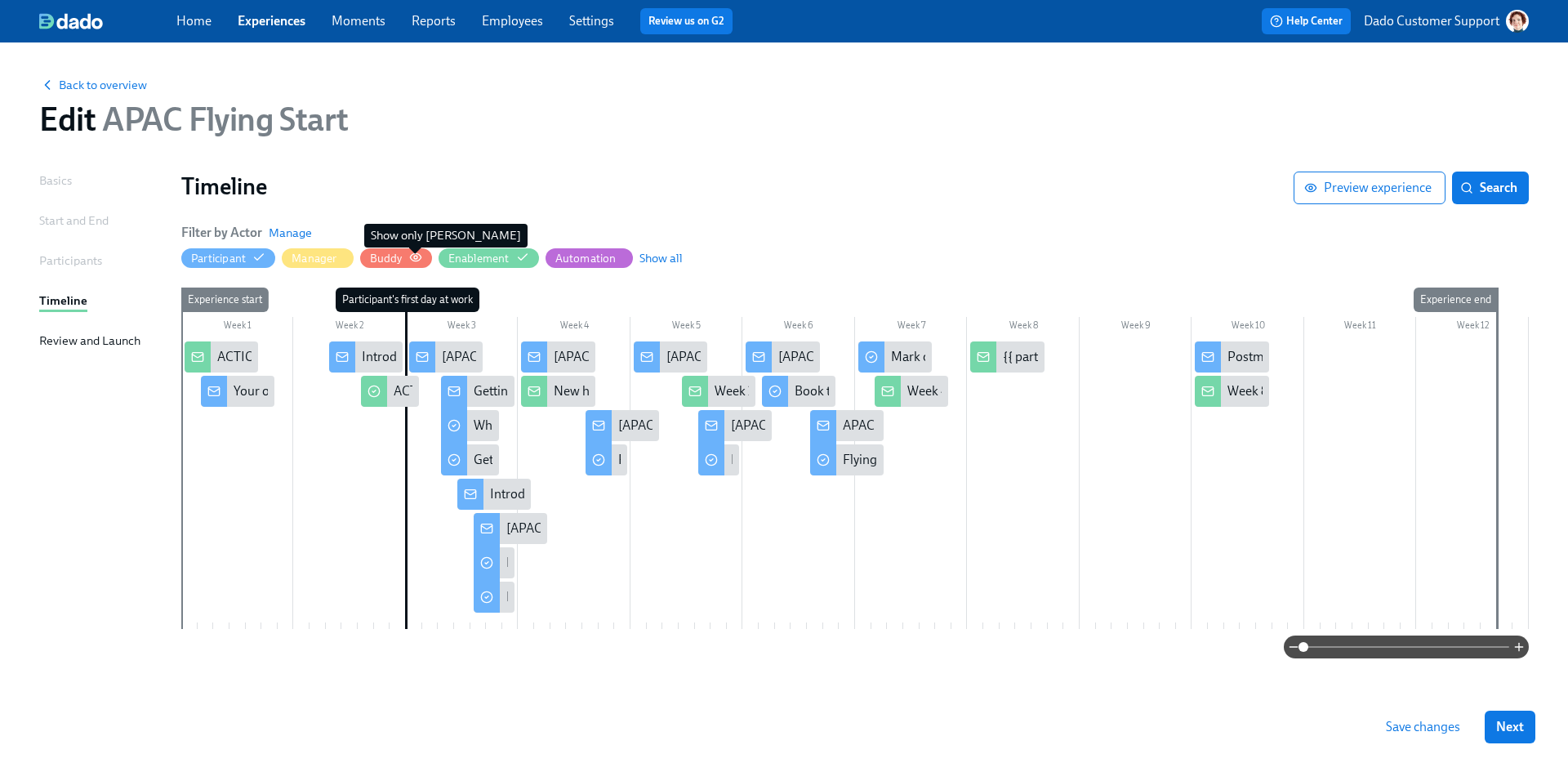
click at [411, 255] on icon "button" at bounding box center [416, 258] width 13 height 13
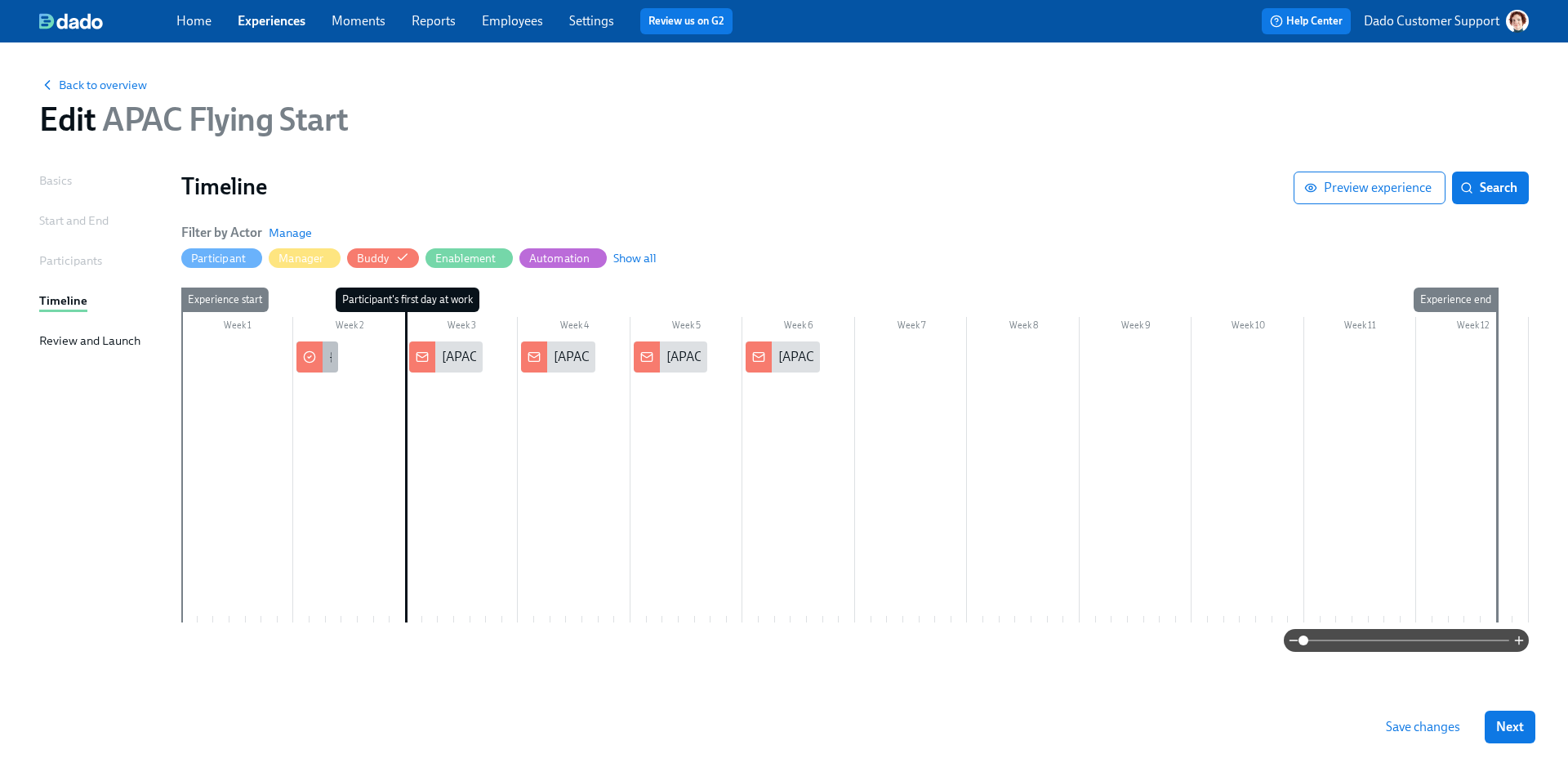
click at [310, 358] on icon at bounding box center [309, 357] width 13 height 13
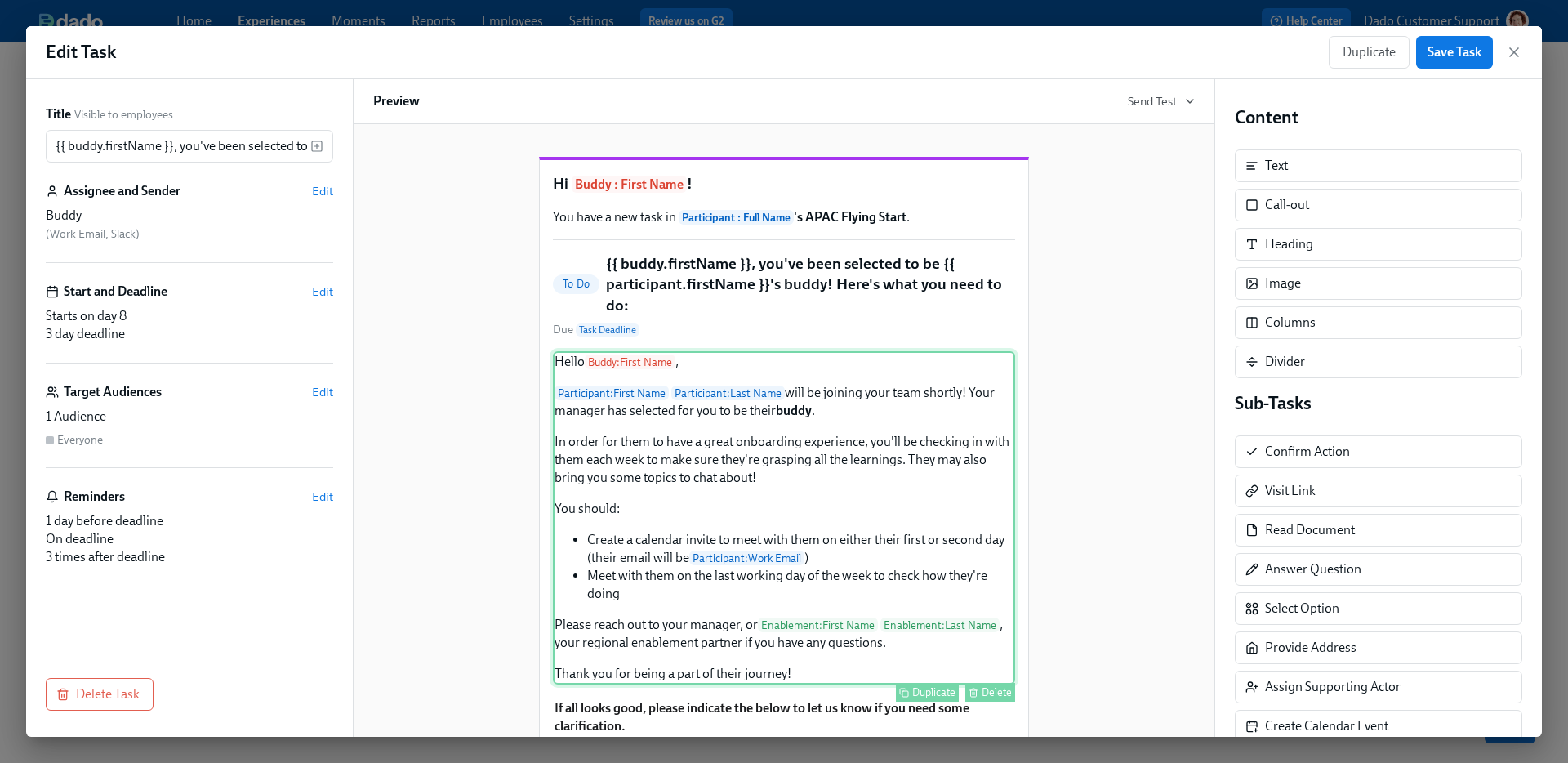
scroll to position [252, 0]
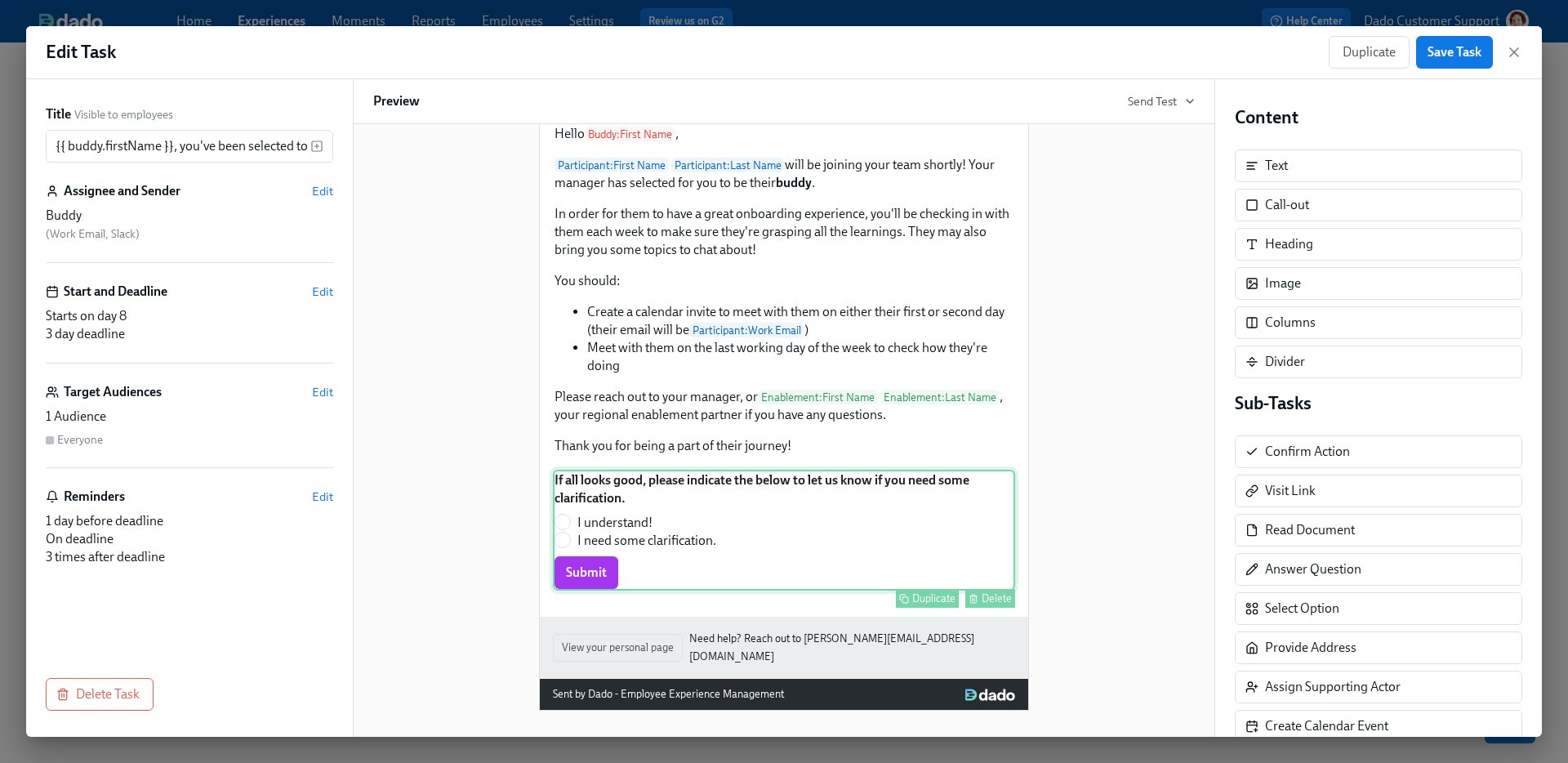
click at [639, 549] on div "If all looks good, please indicate the below to let us know if you need some cl…" at bounding box center [783, 530] width 462 height 121
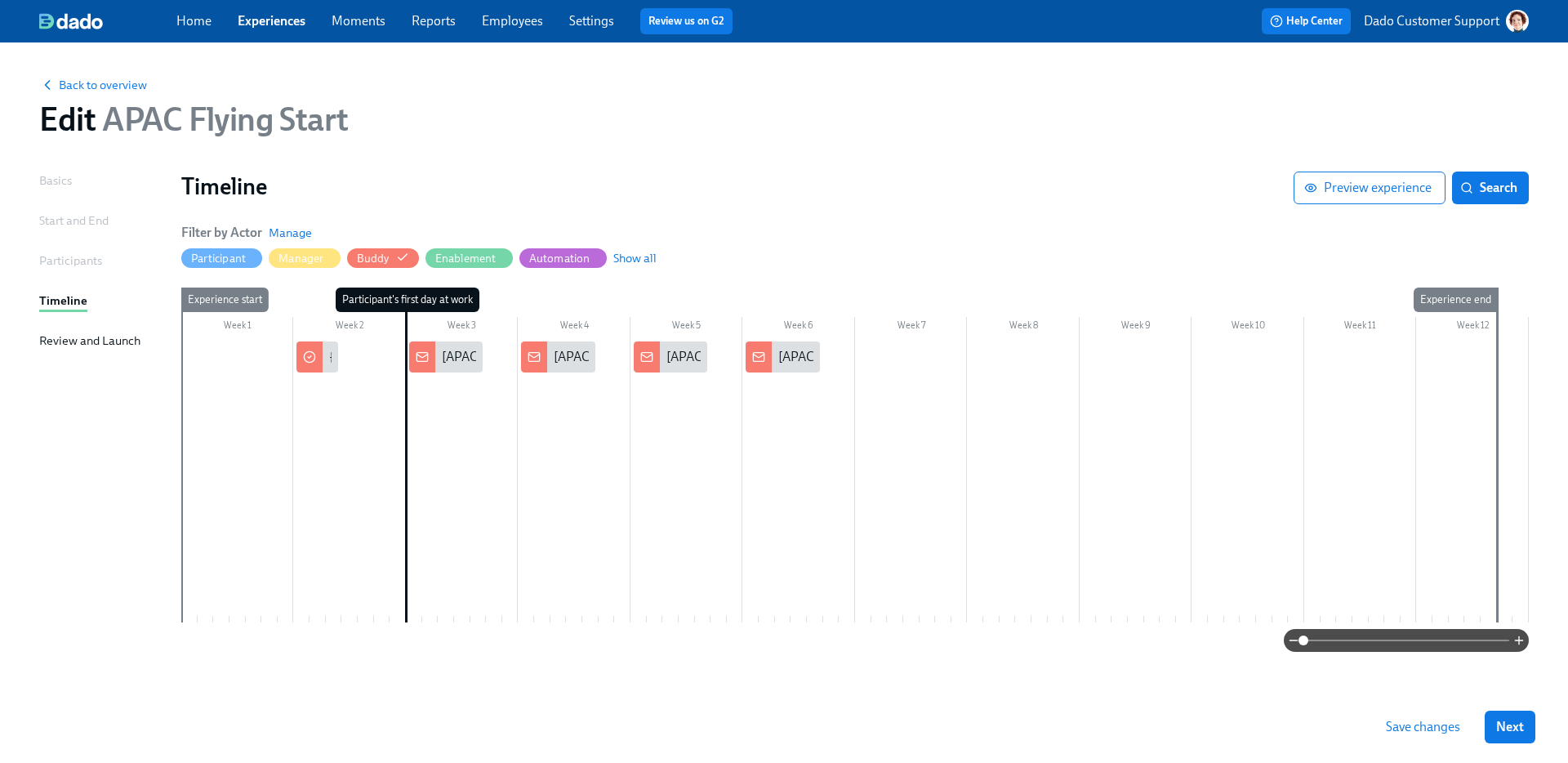
click at [1386, 701] on div "Save changes Next" at bounding box center [784, 726] width 1568 height 72
click at [1395, 723] on span "Save changes" at bounding box center [1422, 726] width 74 height 16
